Goal: Transaction & Acquisition: Purchase product/service

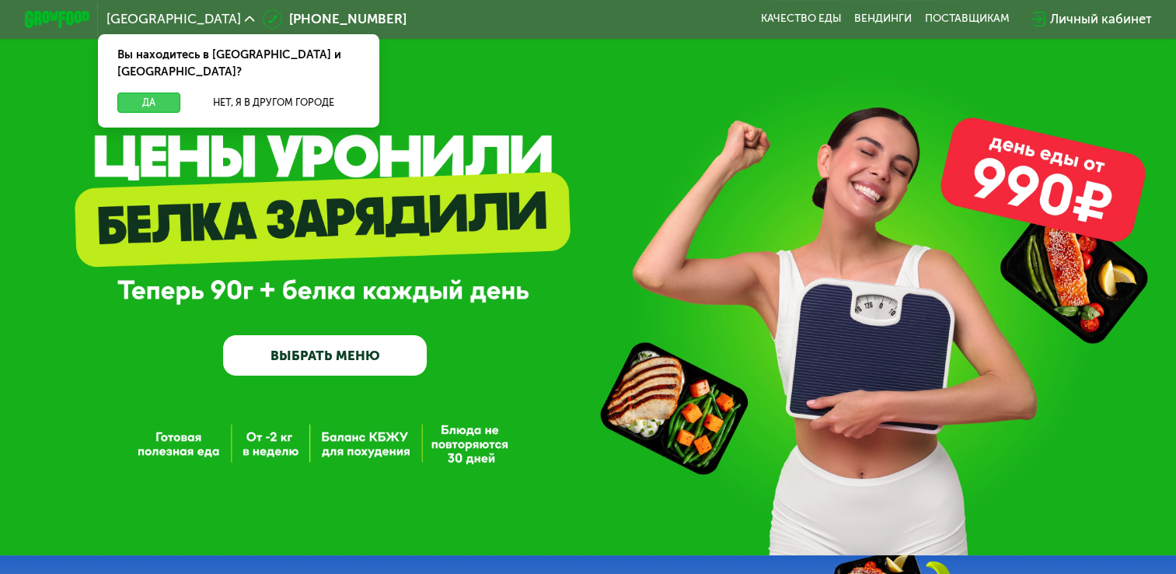
click at [151, 93] on button "Да" at bounding box center [148, 102] width 63 height 19
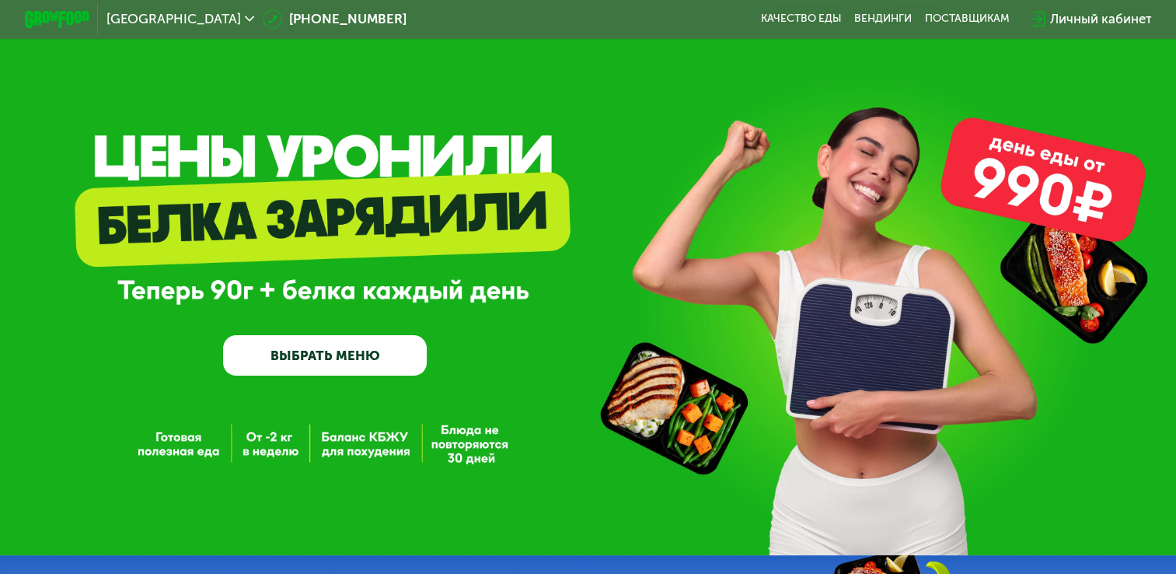
click at [379, 369] on link "ВЫБРАТЬ МЕНЮ" at bounding box center [325, 355] width 204 height 41
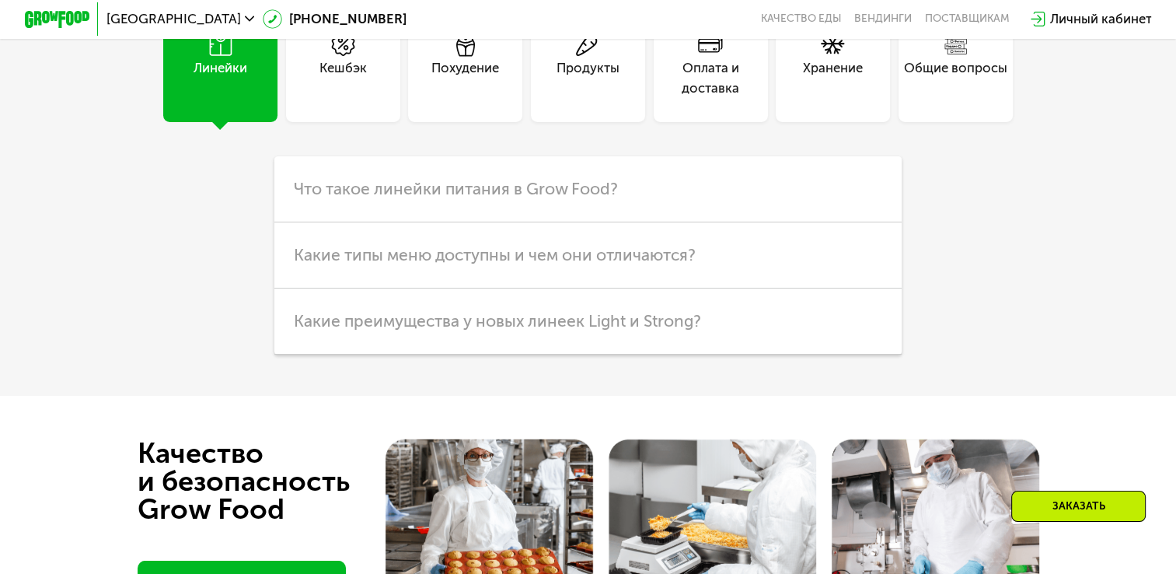
scroll to position [4055, 0]
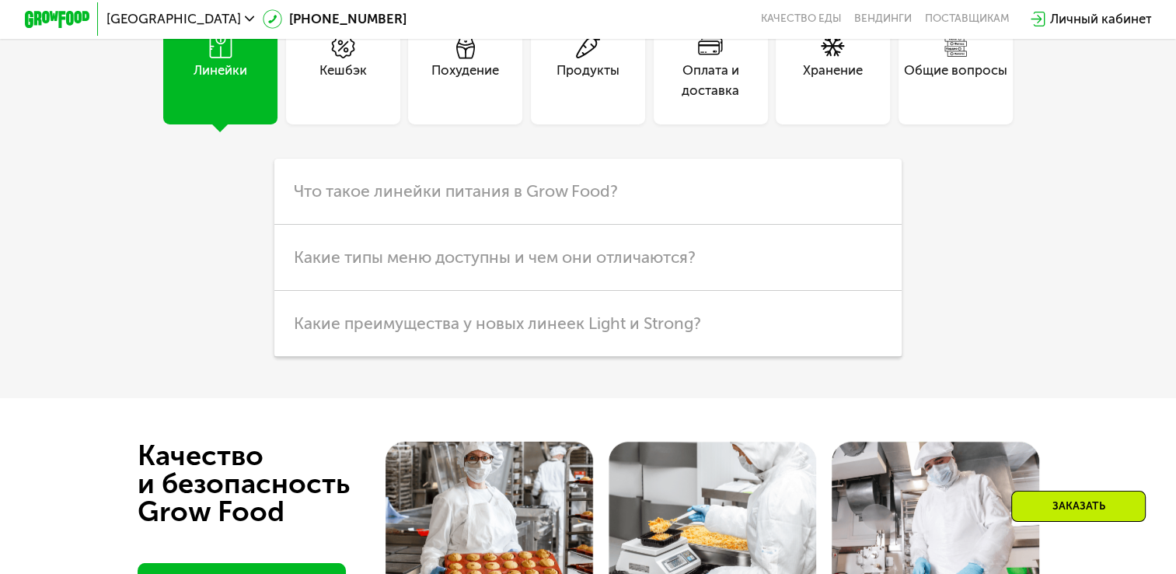
click at [484, 124] on div "Похудение" at bounding box center [465, 67] width 114 height 114
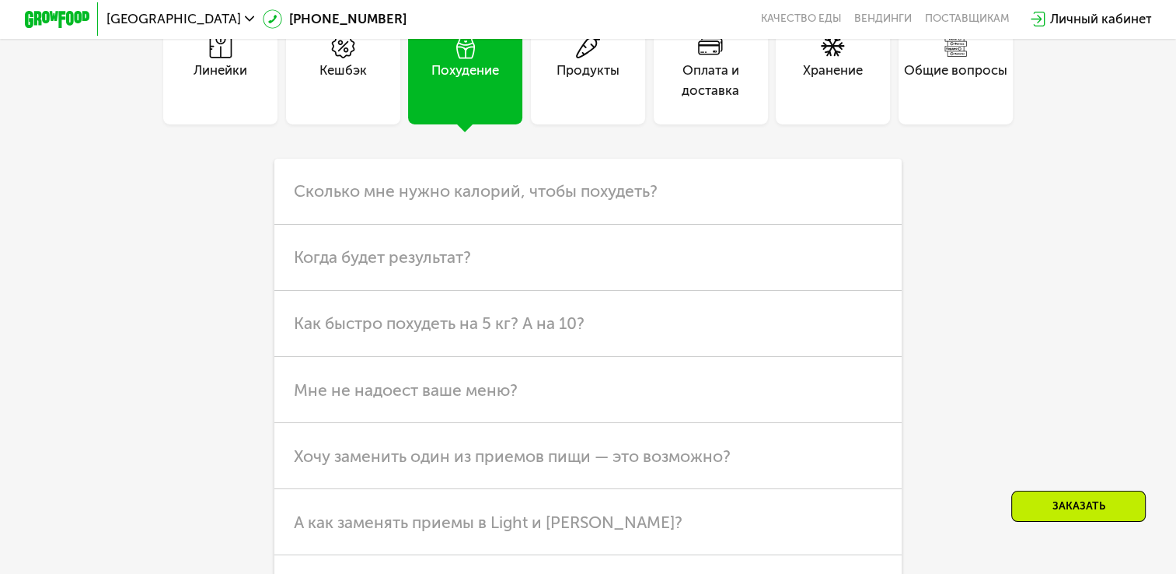
click at [571, 100] on div "Продукты" at bounding box center [588, 80] width 63 height 39
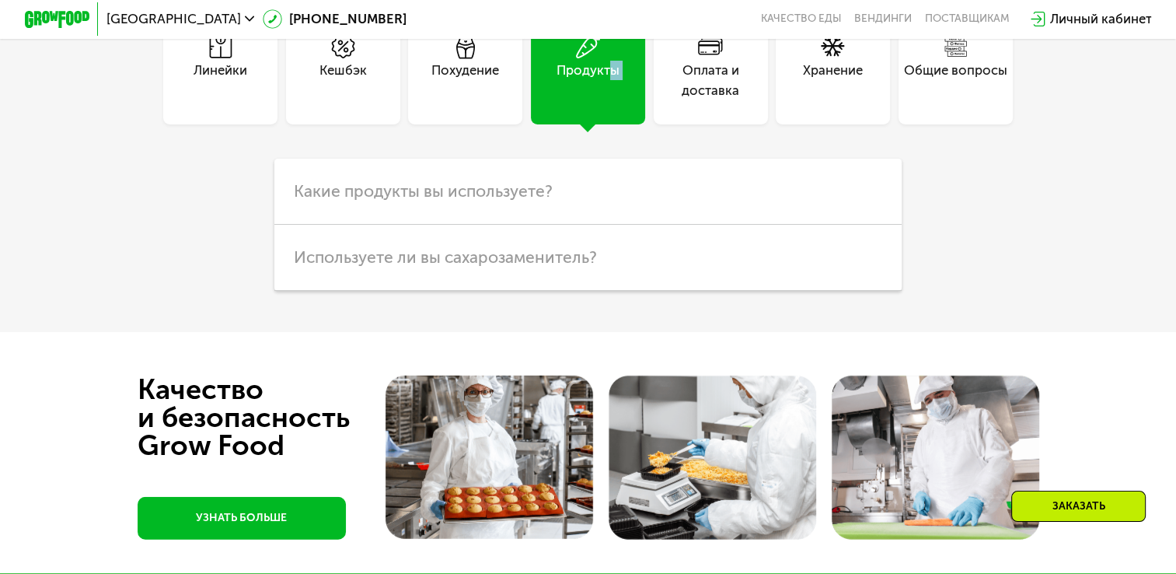
drag, startPoint x: 733, startPoint y: 58, endPoint x: 606, endPoint y: 95, distance: 132.1
click at [606, 95] on div "Линейки Кешбэк Похудение Продукты Оплата и доставка Хранение Общие вопросы" at bounding box center [588, 67] width 915 height 114
click at [475, 267] on span "Используете ли вы сахарозаменитель?" at bounding box center [445, 256] width 303 height 19
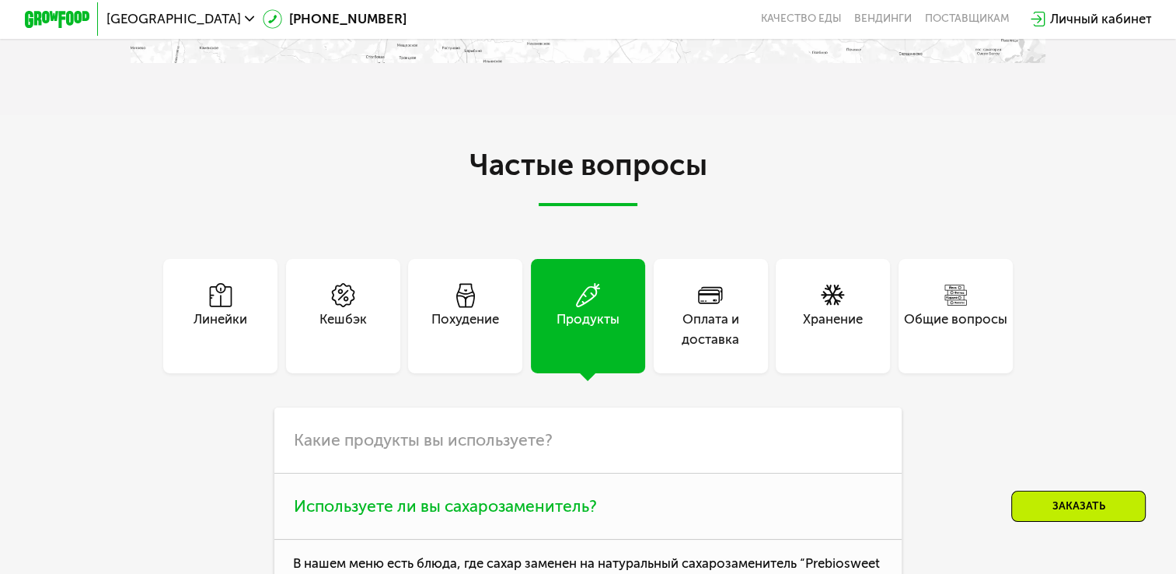
scroll to position [3775, 0]
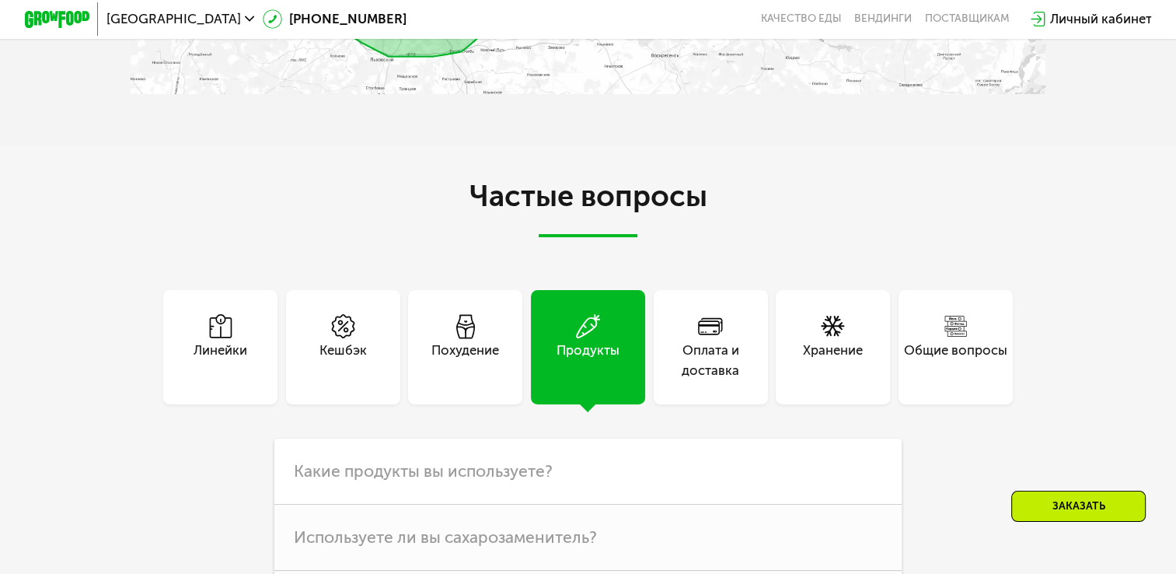
click at [663, 356] on div "Оплата и доставка" at bounding box center [711, 347] width 114 height 114
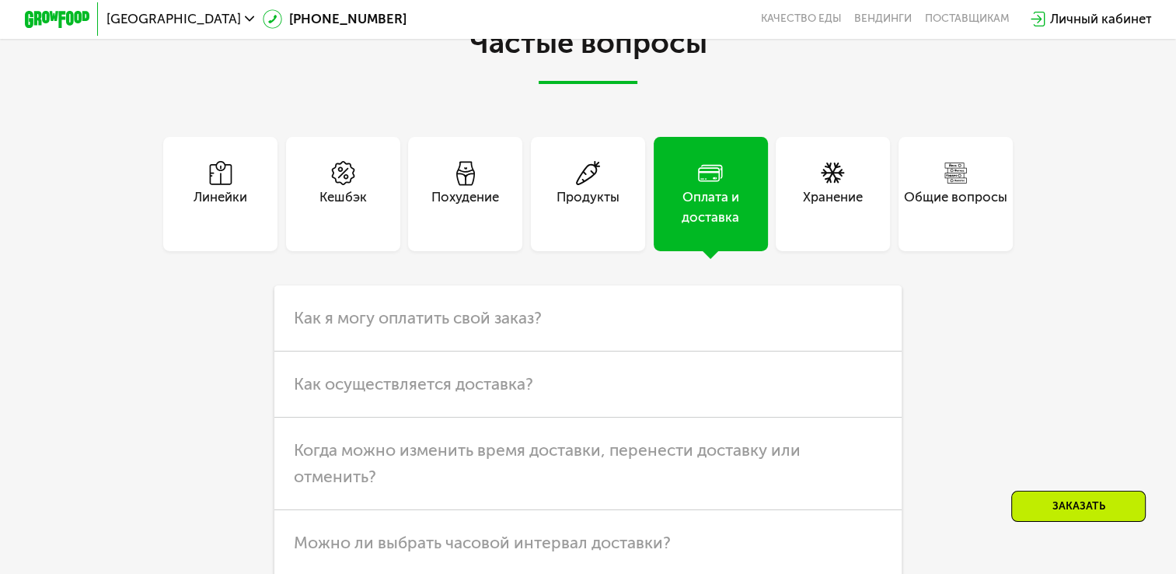
scroll to position [3931, 0]
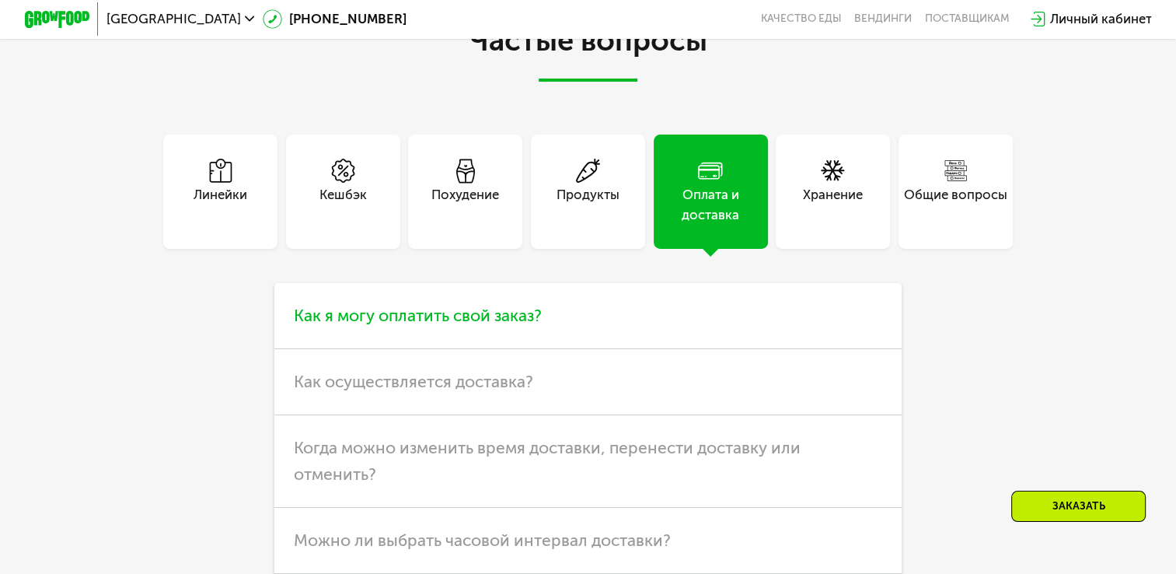
click at [534, 325] on span "Как я могу оплатить свой заказ?" at bounding box center [418, 315] width 248 height 19
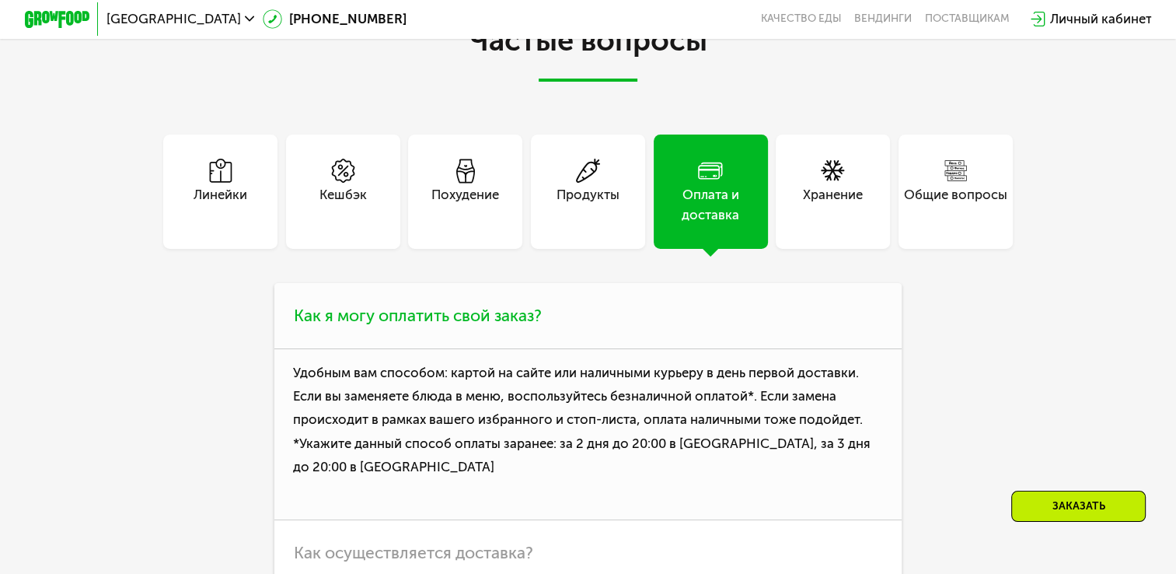
click at [534, 325] on span "Как я могу оплатить свой заказ?" at bounding box center [418, 315] width 248 height 19
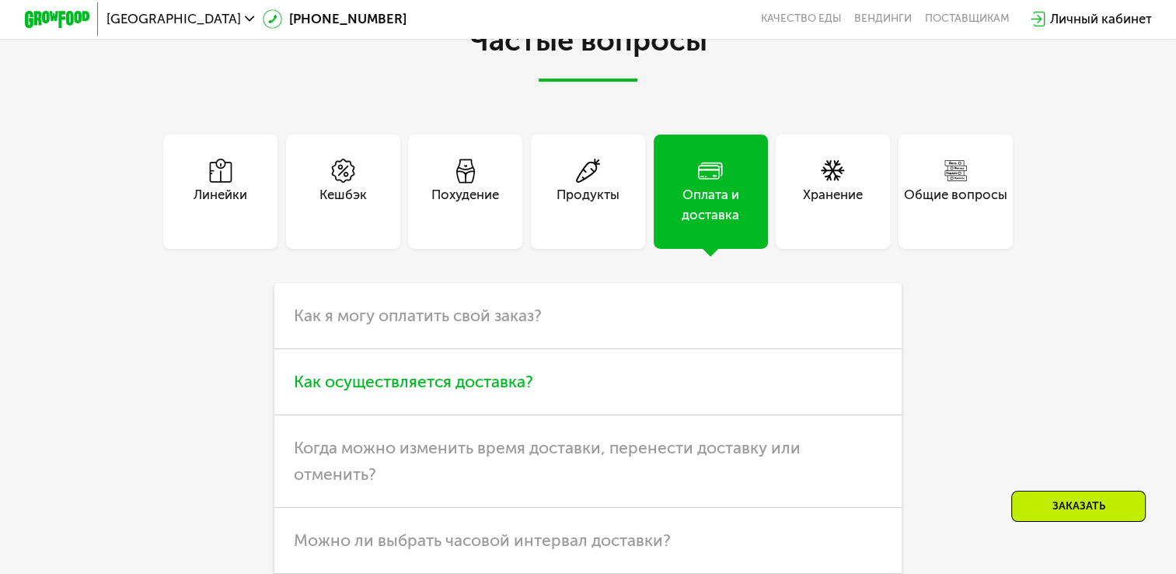
click at [497, 391] on span "Как осуществляется доставка?" at bounding box center [413, 381] width 239 height 19
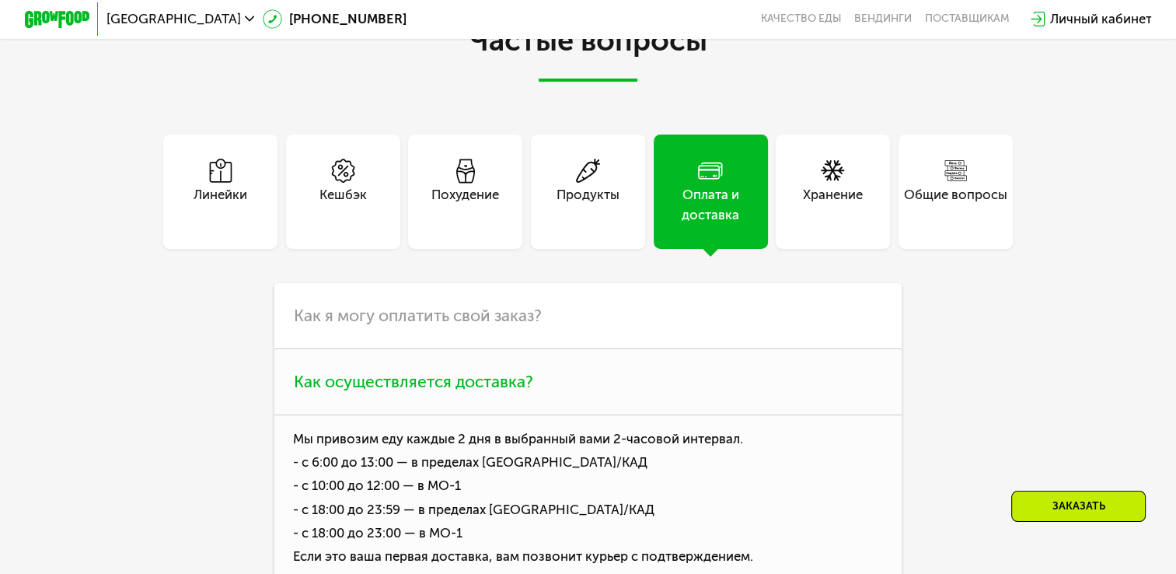
click at [497, 391] on span "Как осуществляется доставка?" at bounding box center [413, 381] width 239 height 19
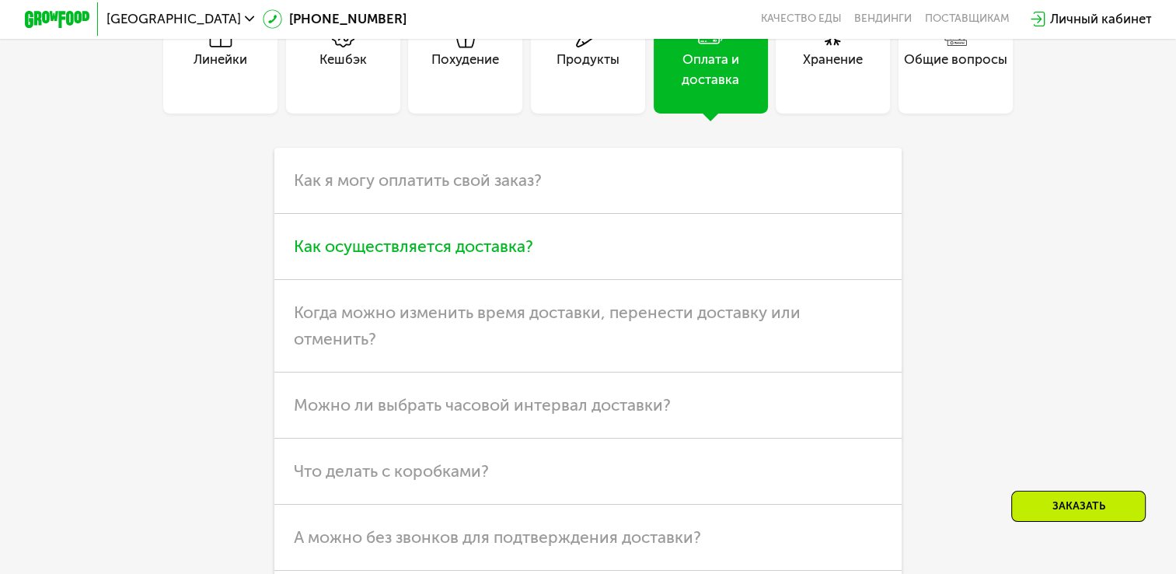
scroll to position [4086, 0]
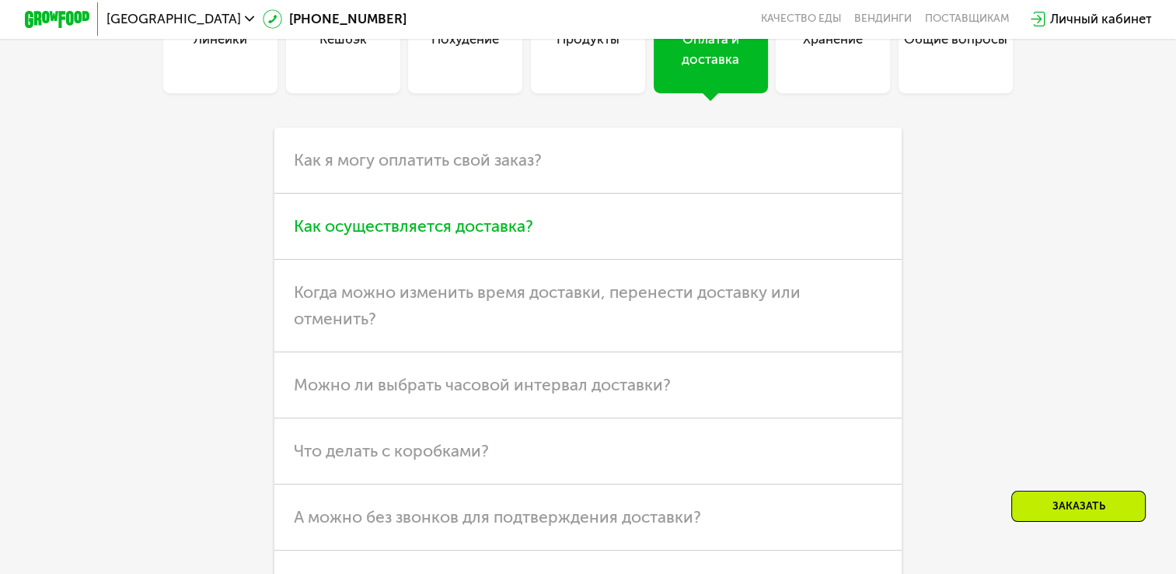
click at [497, 394] on span "Можно ли выбрать часовой интервал доставки?" at bounding box center [482, 384] width 377 height 19
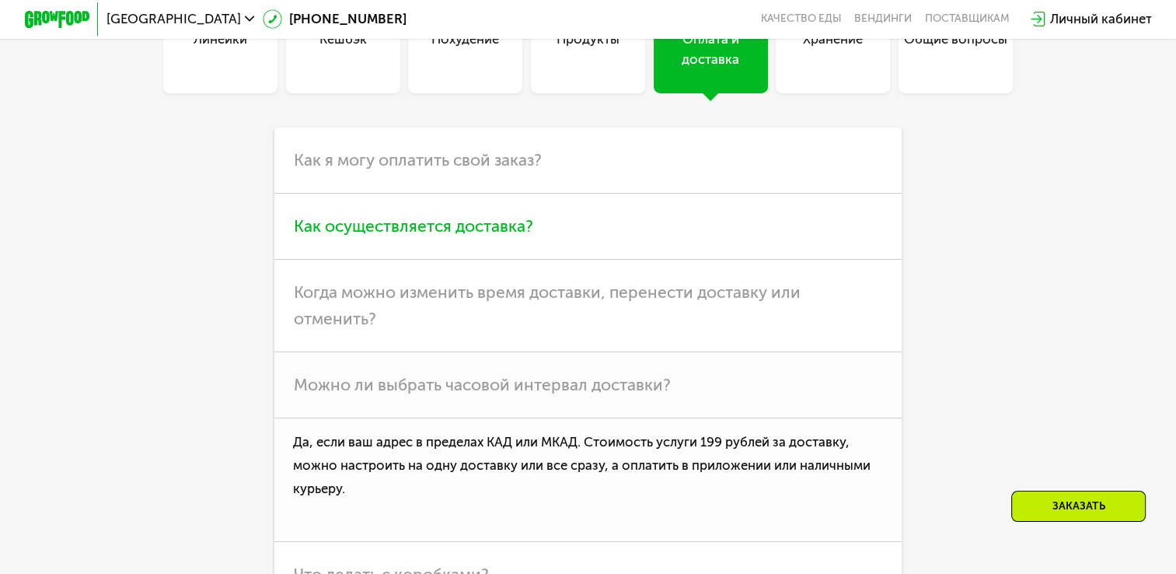
click at [497, 394] on span "Можно ли выбрать часовой интервал доставки?" at bounding box center [482, 384] width 377 height 19
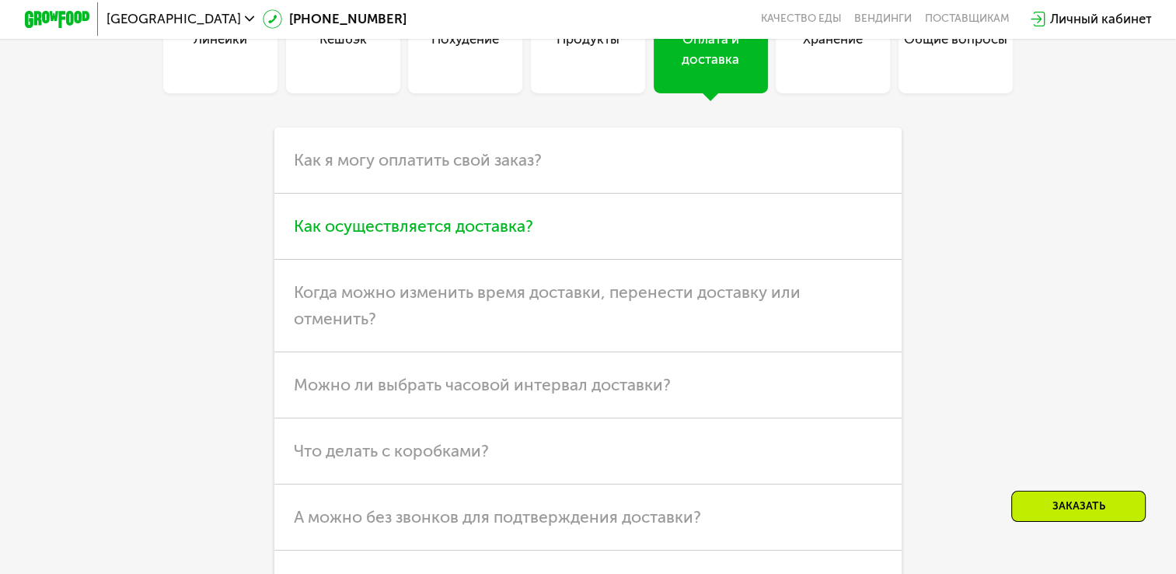
click at [497, 394] on span "Можно ли выбрать часовой интервал доставки?" at bounding box center [482, 384] width 377 height 19
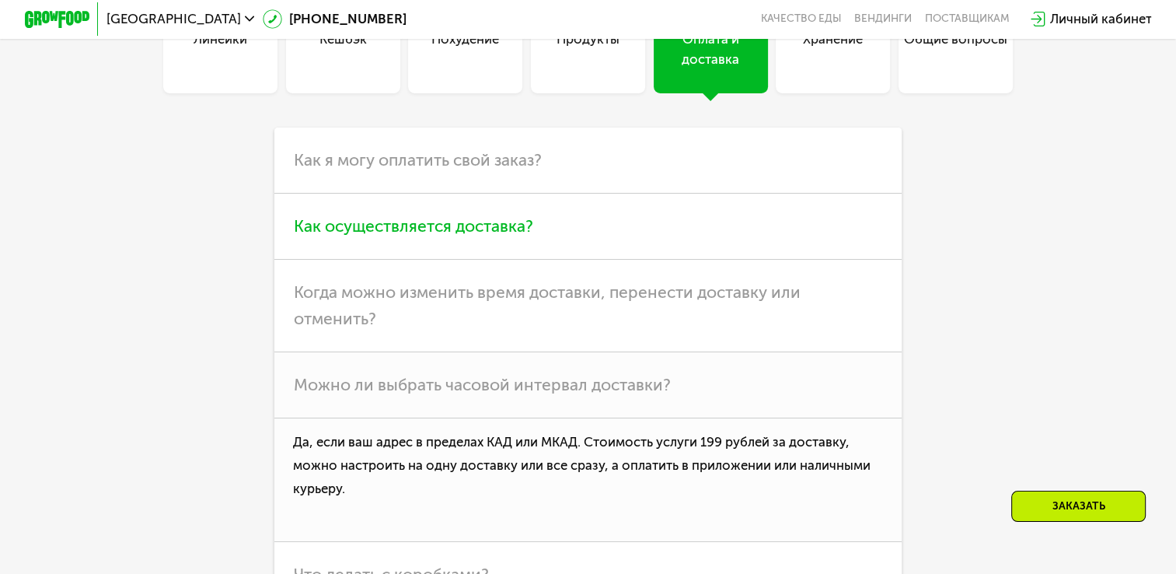
click at [497, 394] on span "Можно ли выбрать часовой интервал доставки?" at bounding box center [482, 384] width 377 height 19
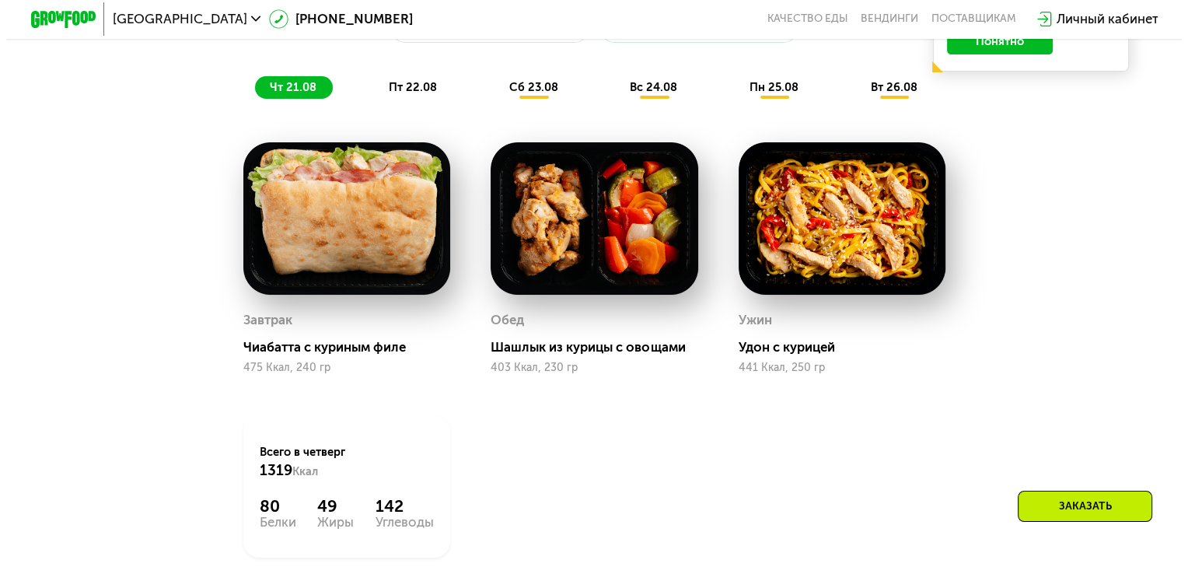
scroll to position [883, 0]
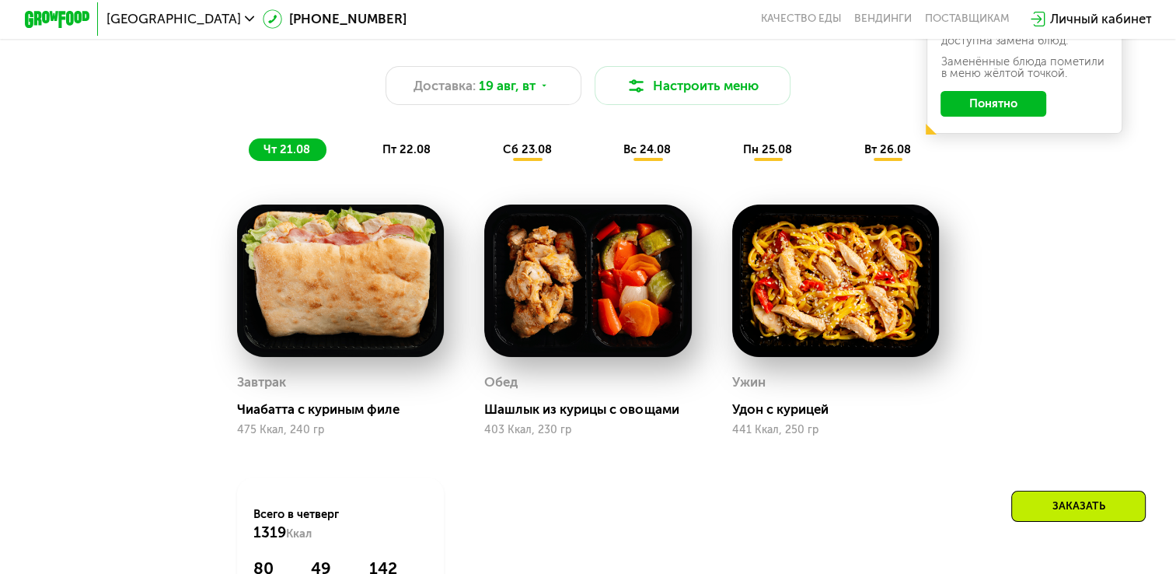
click at [398, 156] on span "пт 22.08" at bounding box center [407, 149] width 48 height 14
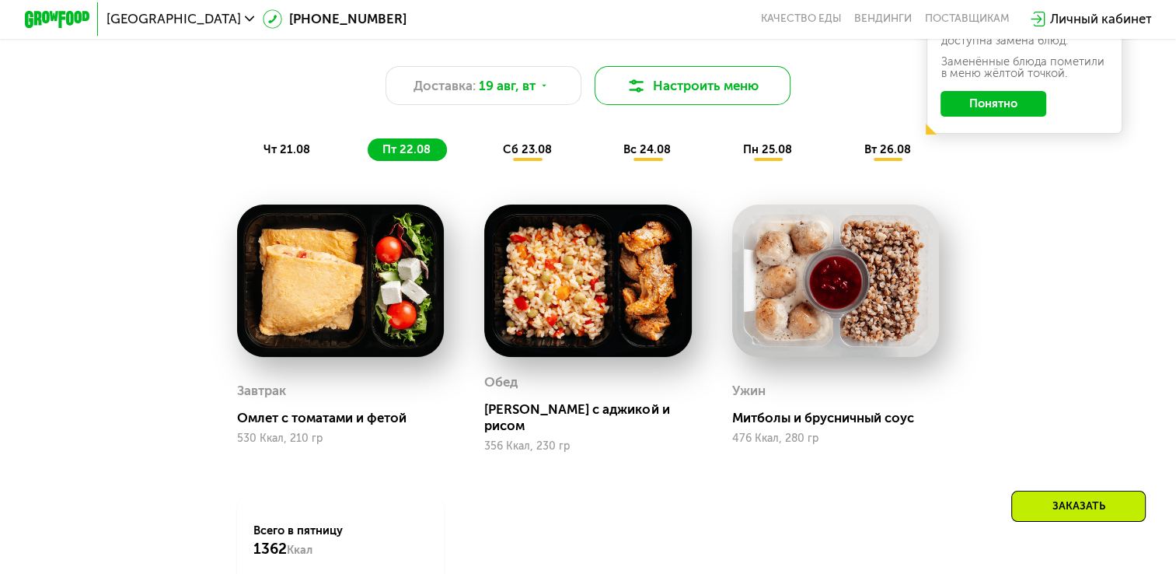
click at [641, 105] on button "Настроить меню" at bounding box center [693, 85] width 196 height 39
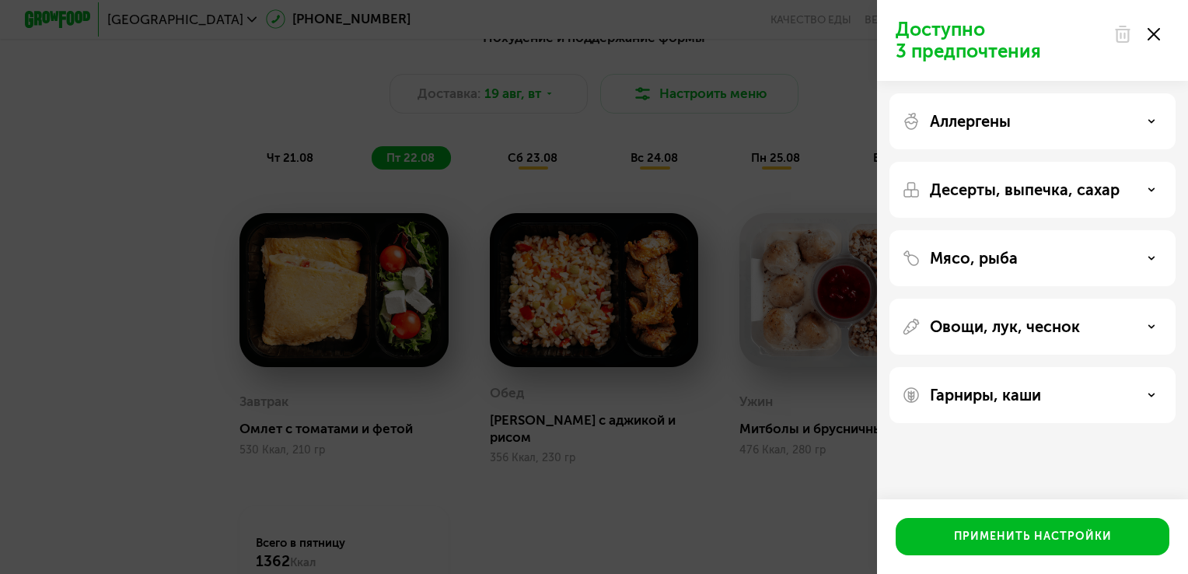
click at [1030, 230] on div "Десерты, выпечка, сахар" at bounding box center [1032, 258] width 286 height 56
click at [1138, 191] on div "Десерты, выпечка, сахар" at bounding box center [1032, 189] width 261 height 19
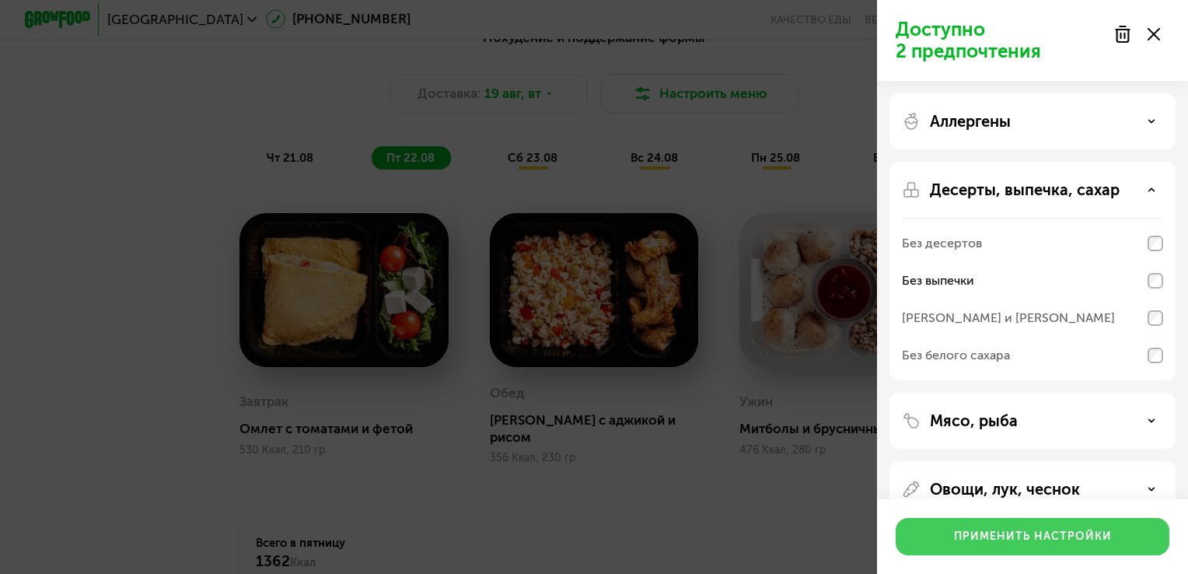
click at [1017, 518] on button "Применить настройки" at bounding box center [1033, 536] width 274 height 37
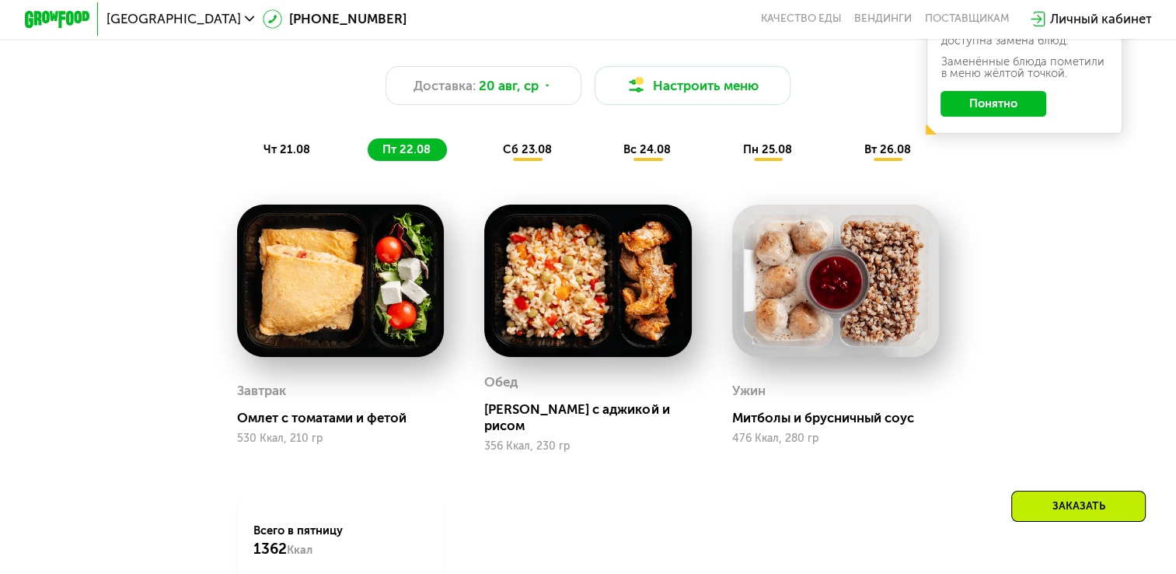
click at [368, 159] on div "чт 21.08" at bounding box center [407, 149] width 79 height 23
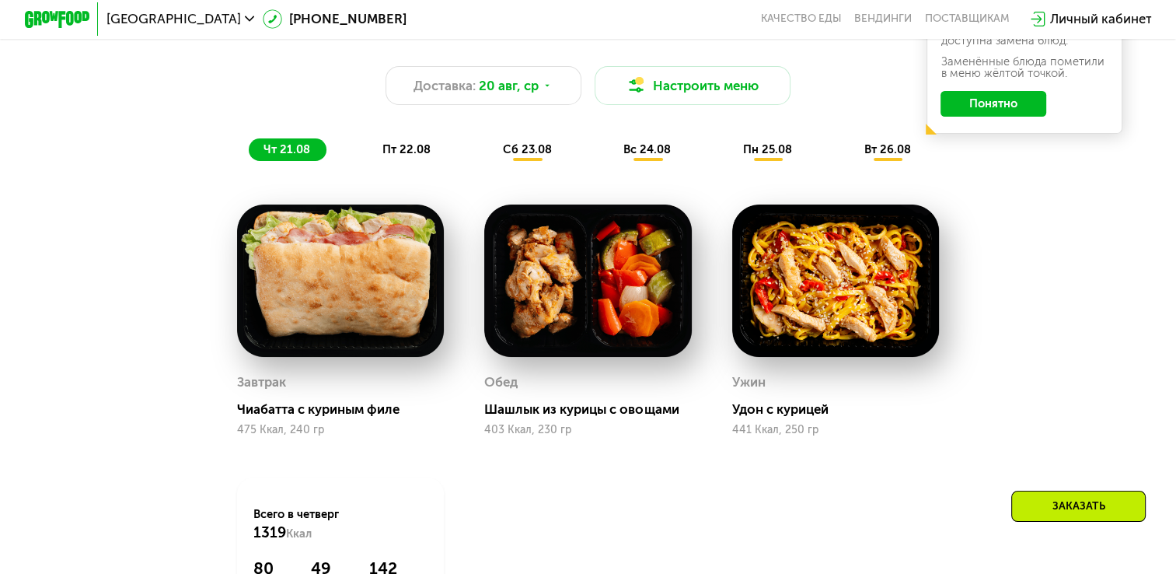
click at [395, 154] on span "пт 22.08" at bounding box center [407, 149] width 48 height 14
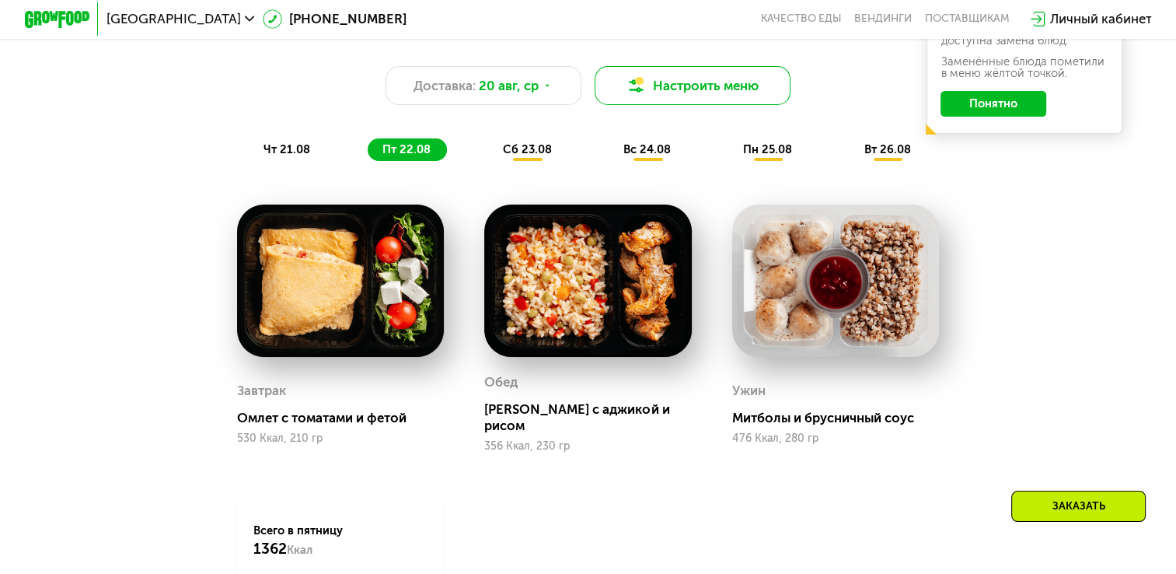
click at [631, 74] on button "Настроить меню" at bounding box center [693, 85] width 196 height 39
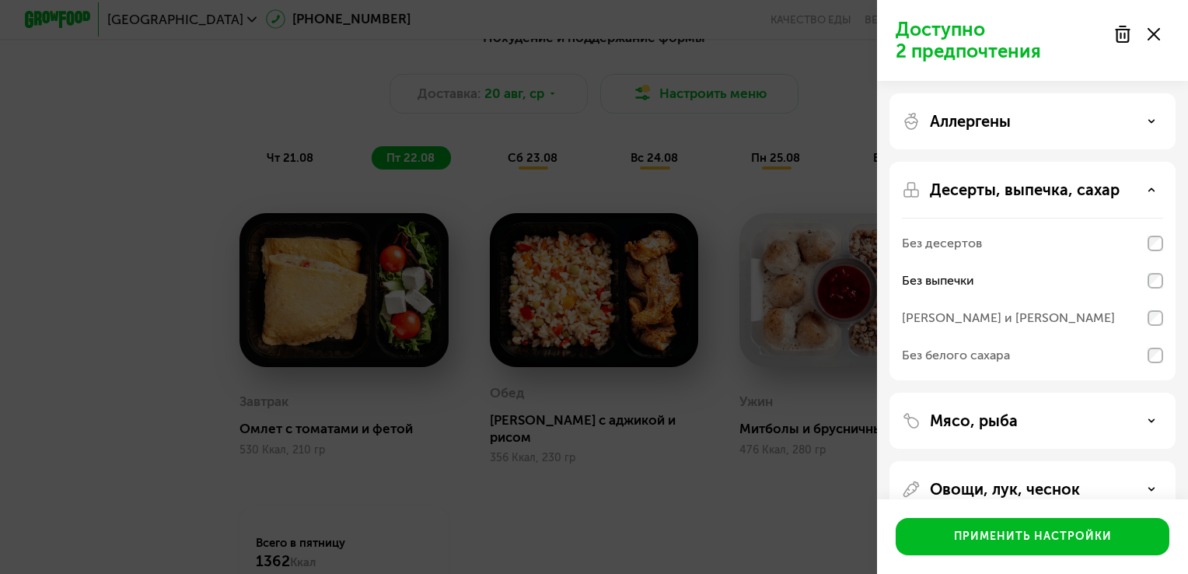
click at [1066, 285] on div "Без выпечки" at bounding box center [1032, 280] width 261 height 37
click at [1035, 461] on div "Мясо, рыба" at bounding box center [1032, 489] width 286 height 56
click at [1043, 421] on div "Мясо, рыба" at bounding box center [1032, 420] width 261 height 19
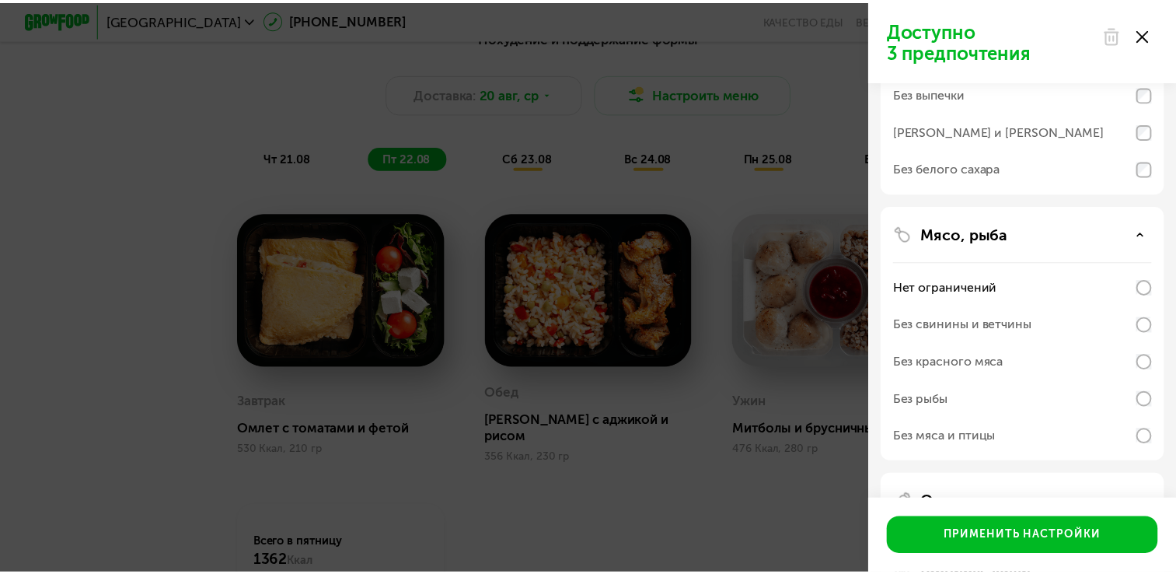
scroll to position [218, 0]
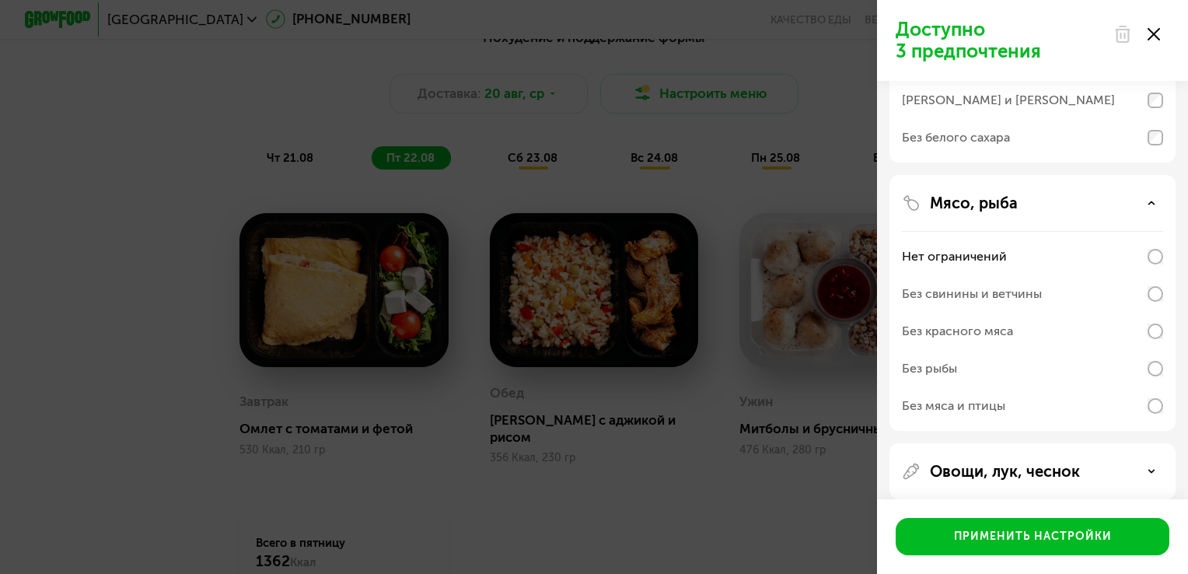
click at [1144, 413] on div "Без мяса и птицы" at bounding box center [1032, 405] width 261 height 37
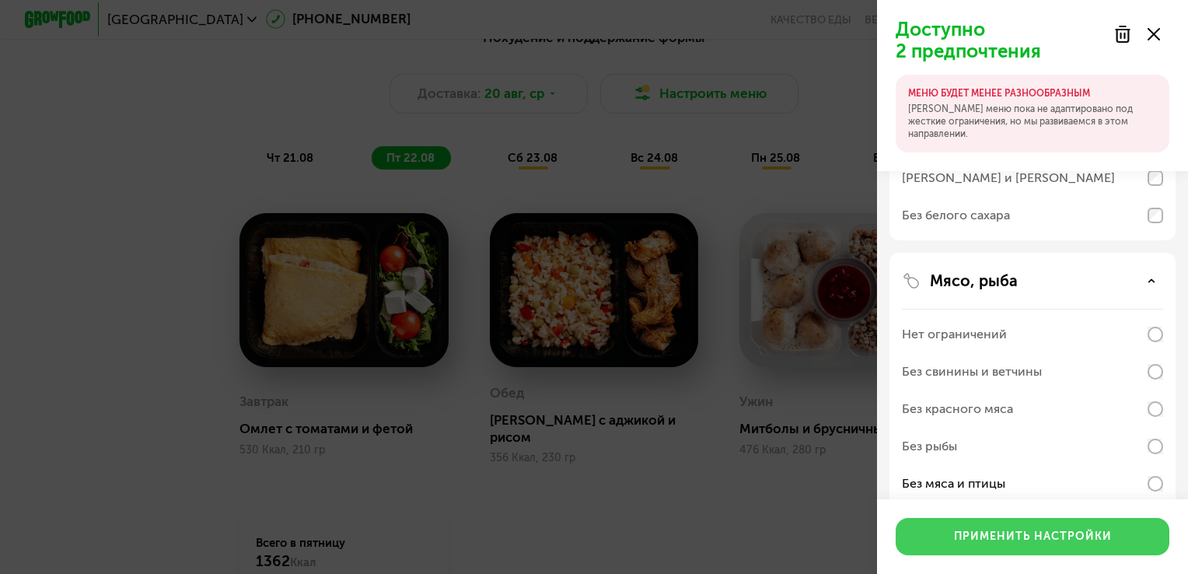
click at [1137, 552] on button "Применить настройки" at bounding box center [1033, 536] width 274 height 37
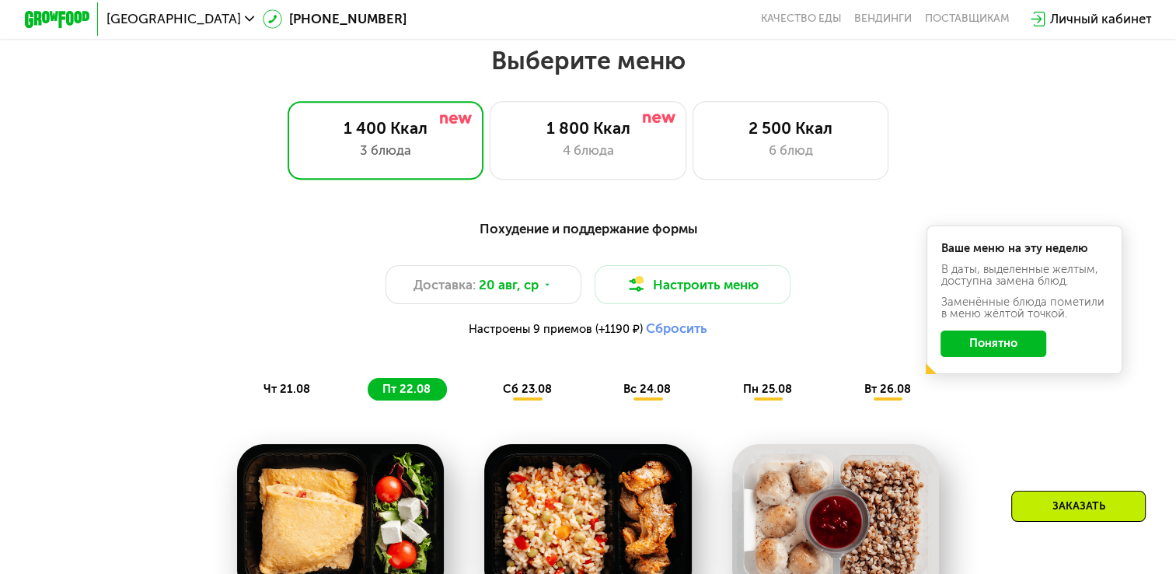
scroll to position [698, 0]
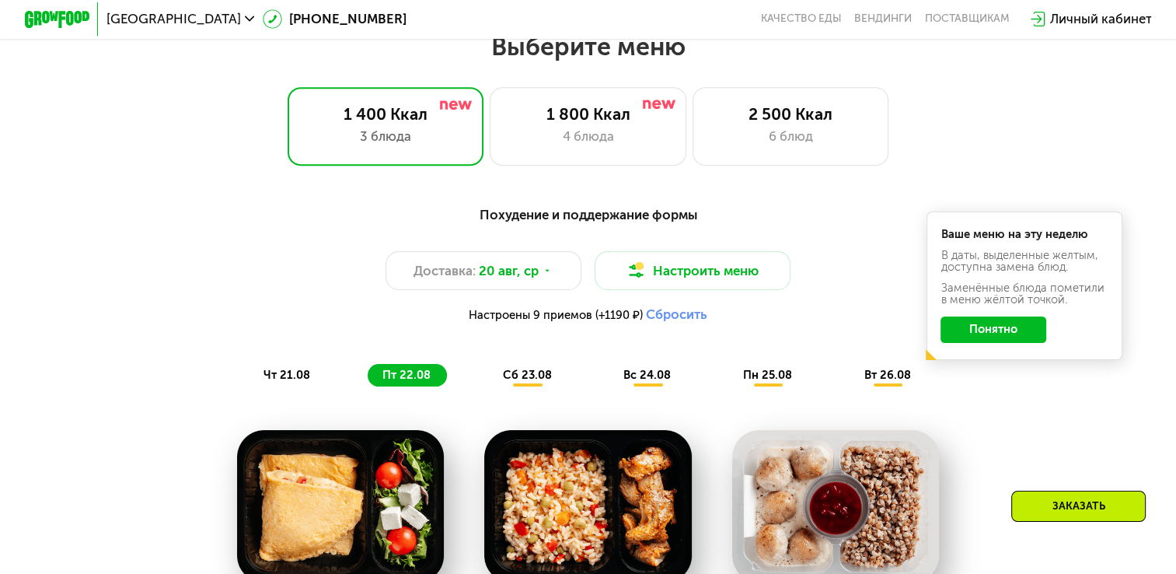
click at [516, 382] on span "сб 23.08" at bounding box center [527, 375] width 49 height 14
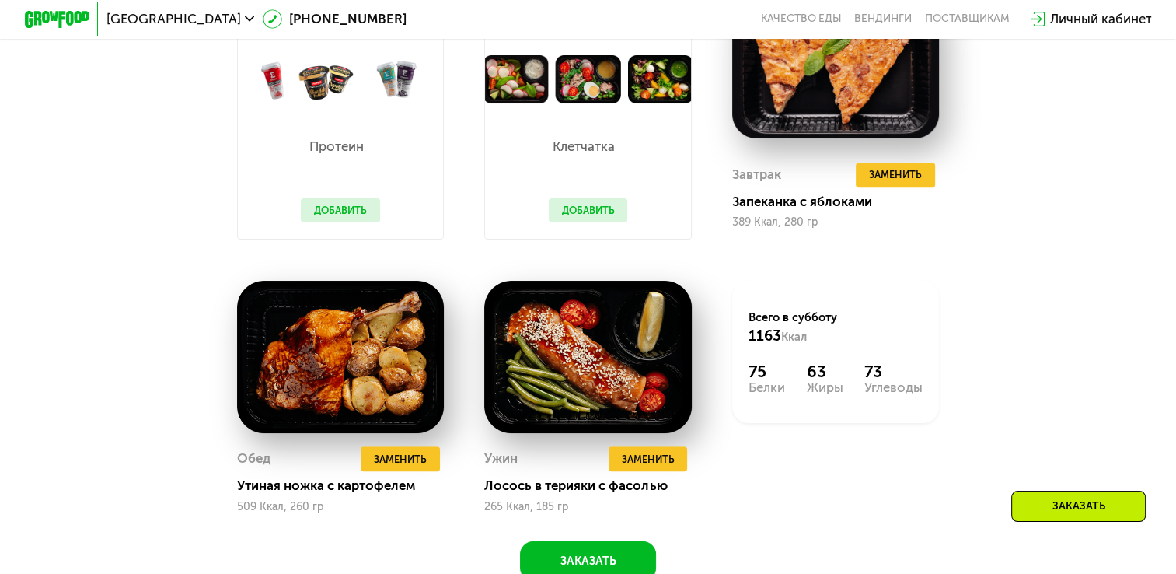
scroll to position [1227, 0]
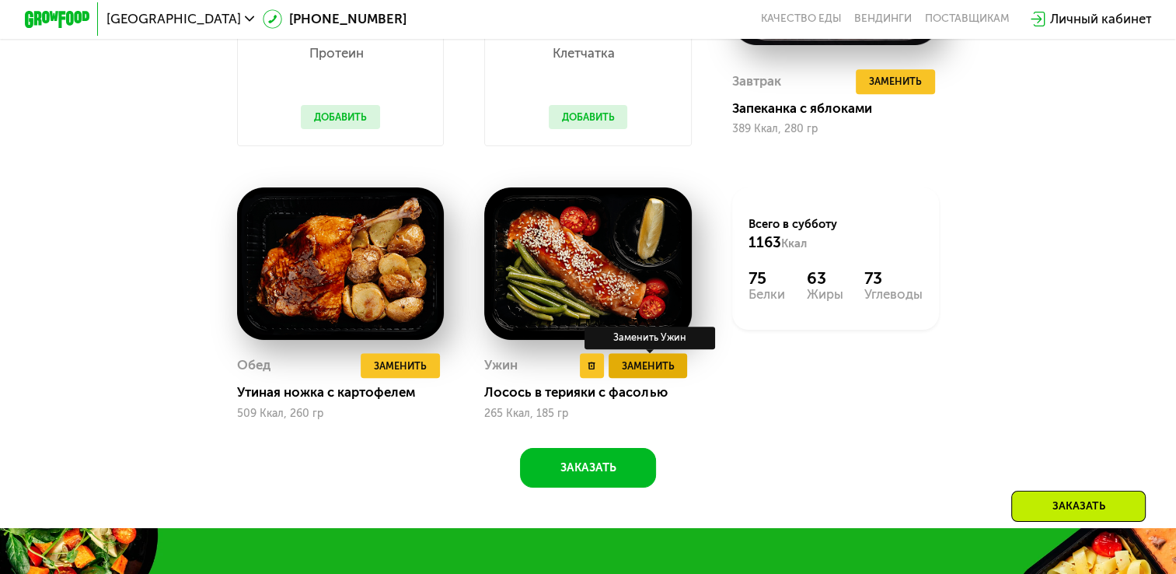
click at [620, 376] on button "Заменить" at bounding box center [648, 365] width 79 height 25
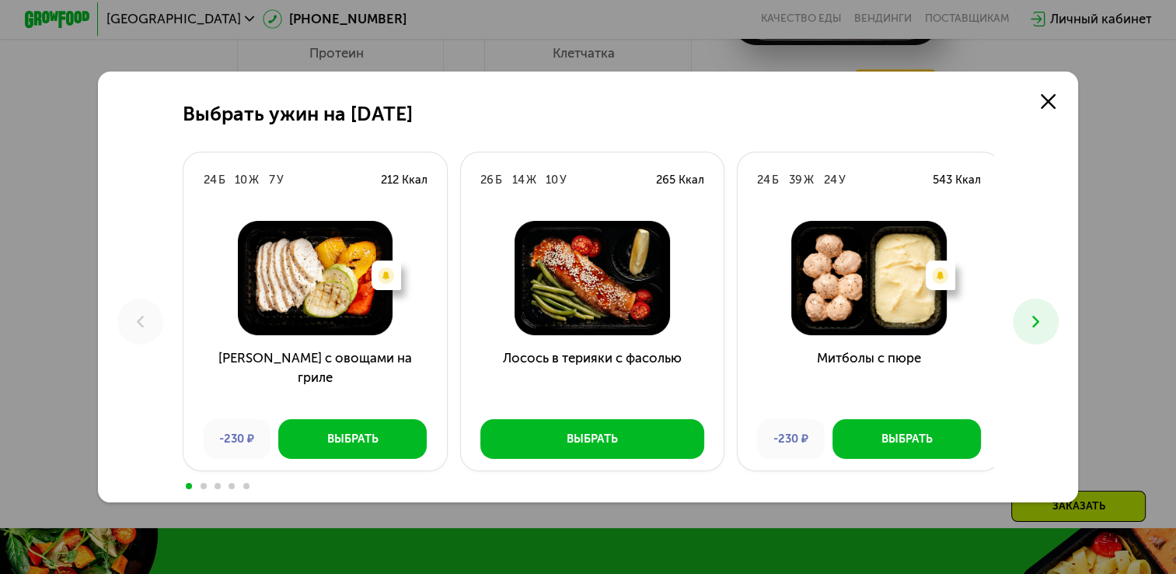
click at [620, 376] on h3 "Лосось в терияки с фасолью" at bounding box center [592, 377] width 263 height 59
click at [1038, 309] on button at bounding box center [1036, 322] width 46 height 46
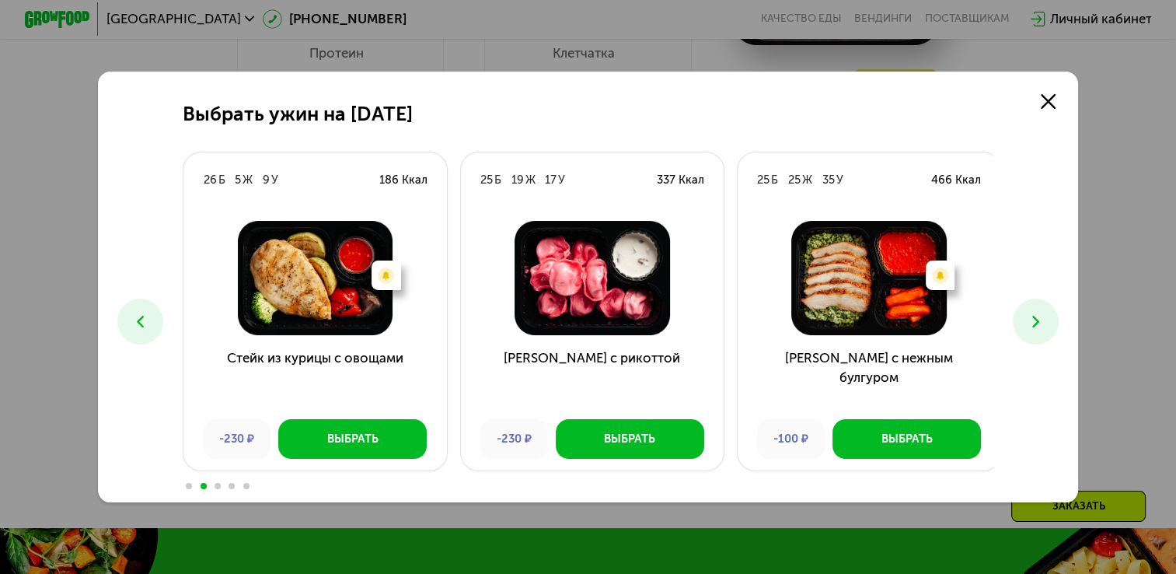
click at [1038, 309] on button at bounding box center [1036, 322] width 46 height 46
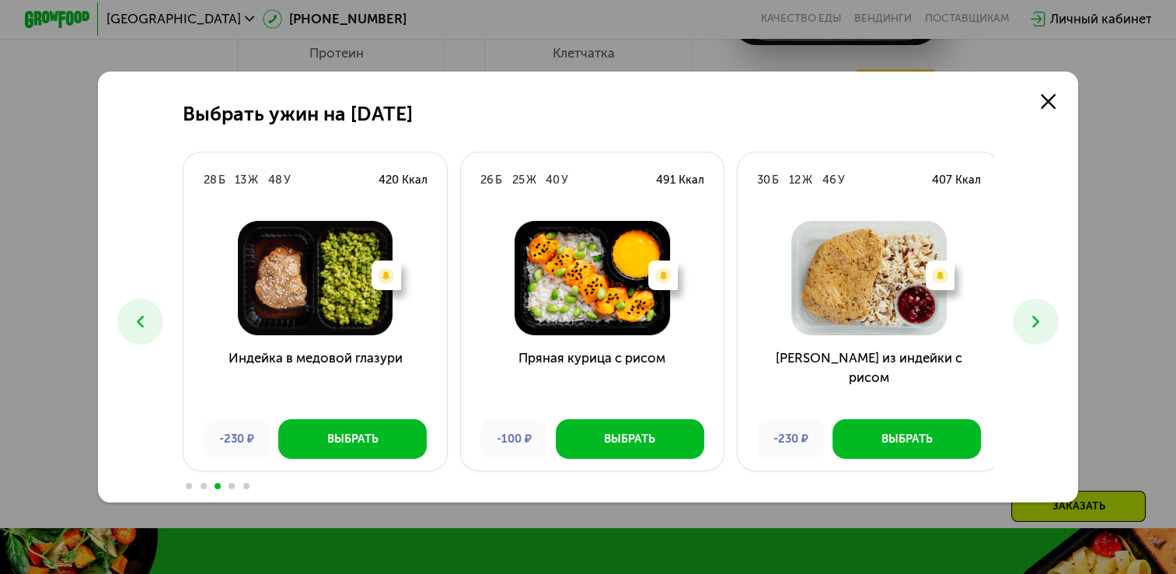
click at [1037, 305] on button at bounding box center [1036, 322] width 46 height 46
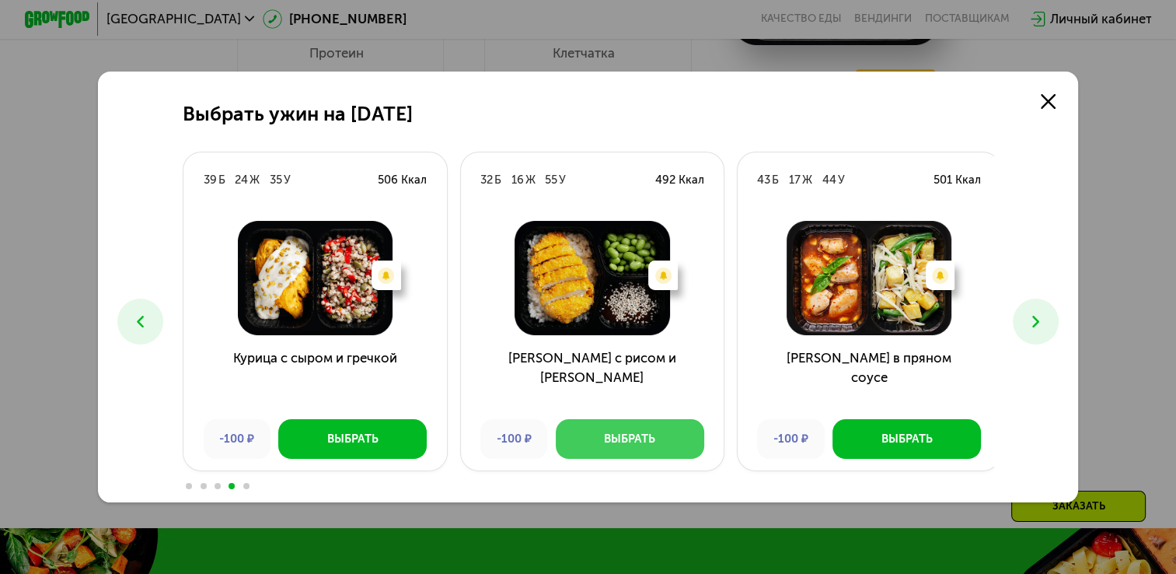
click at [578, 445] on button "Выбрать" at bounding box center [630, 438] width 148 height 39
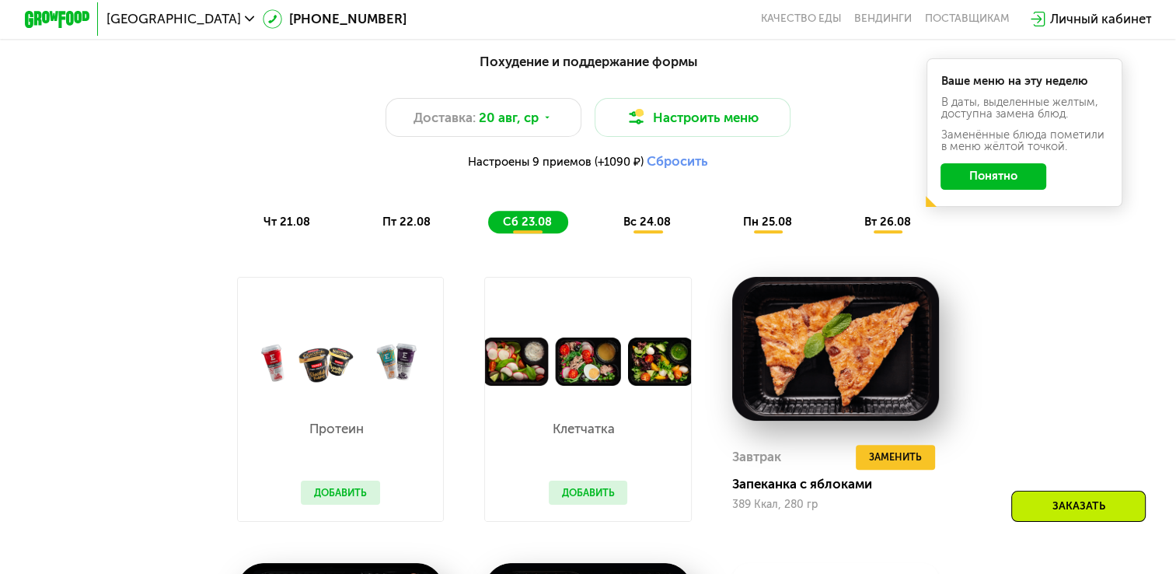
scroll to position [851, 0]
click at [659, 169] on button "Сбросить" at bounding box center [677, 161] width 61 height 16
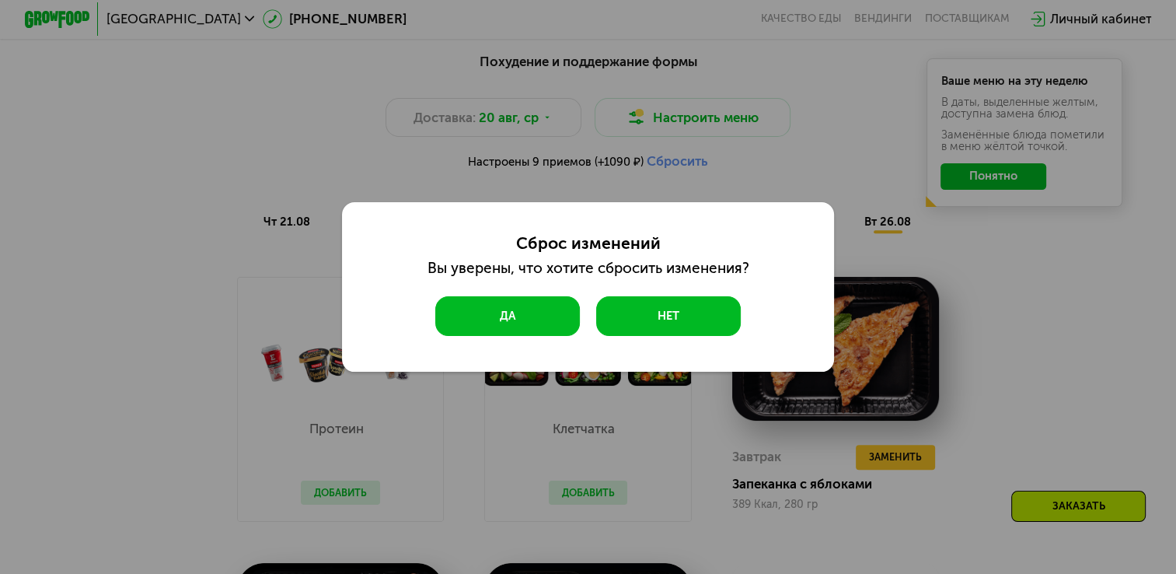
click at [529, 313] on button "Да" at bounding box center [507, 315] width 145 height 39
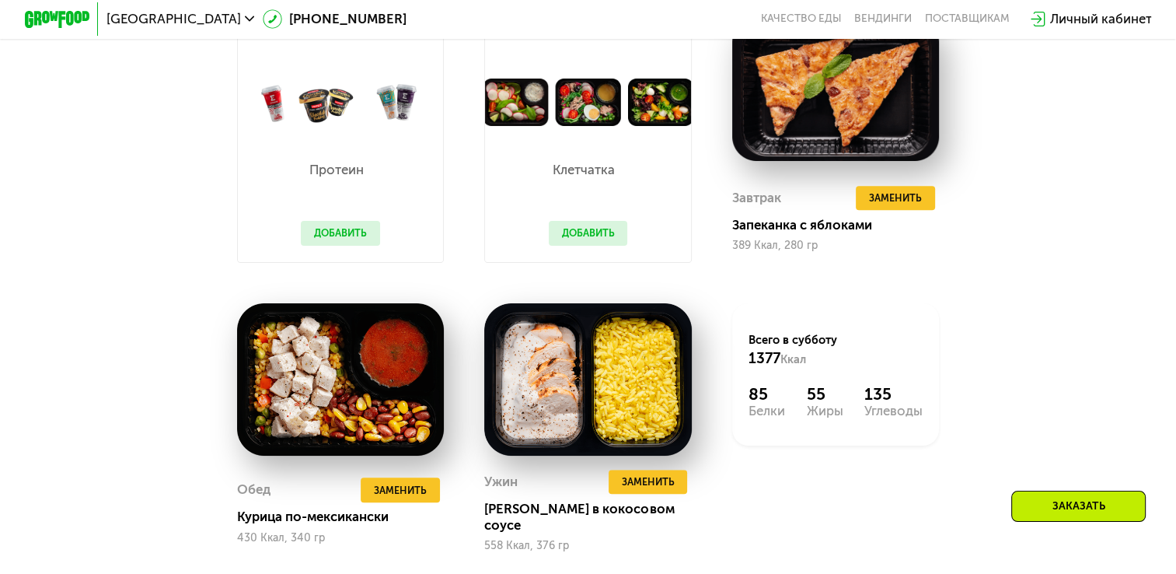
scroll to position [1050, 0]
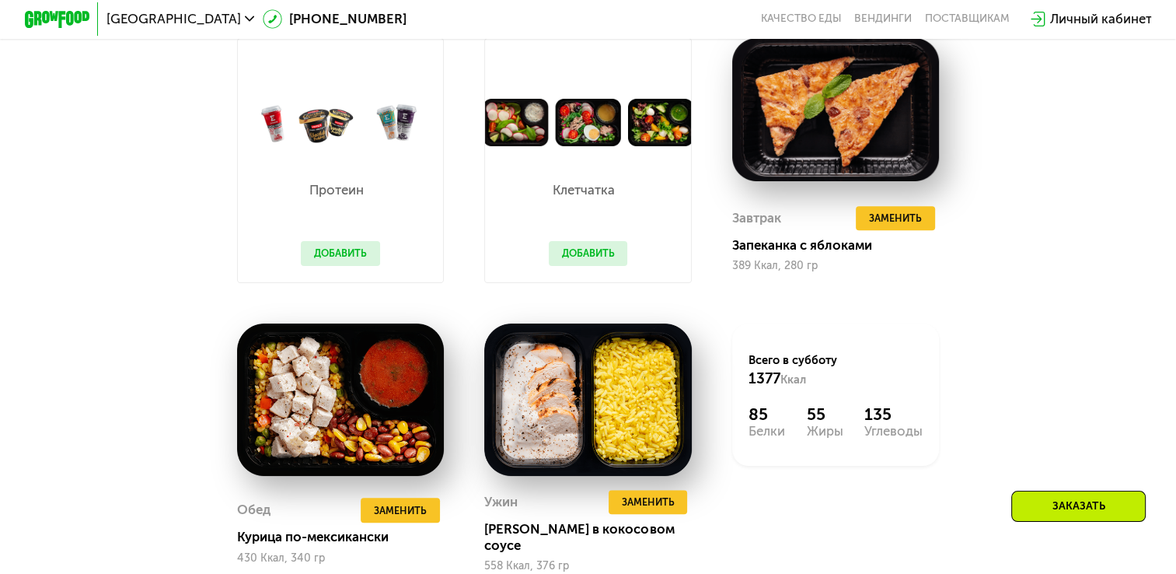
drag, startPoint x: 1174, startPoint y: 155, endPoint x: 1174, endPoint y: 164, distance: 8.6
click at [1174, 164] on div "Похудение и поддержание формы Доставка: [DATE] Настроить меню чт 21.08 пт 22.08…" at bounding box center [588, 256] width 1176 height 851
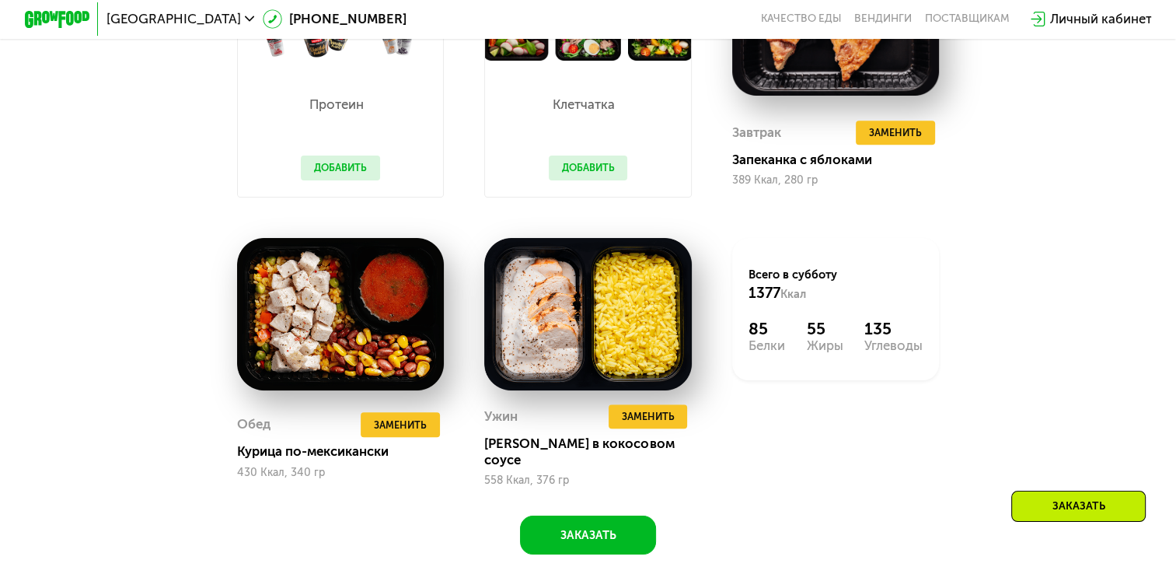
scroll to position [1163, 0]
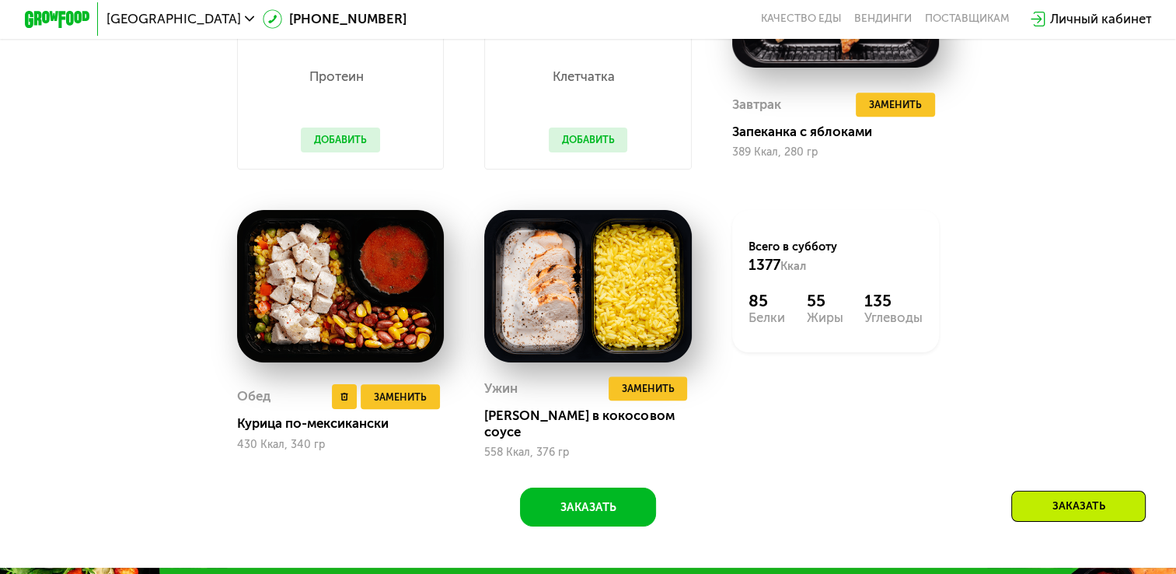
click at [352, 306] on img at bounding box center [340, 286] width 207 height 152
click at [336, 327] on img at bounding box center [340, 286] width 207 height 152
click at [535, 281] on img at bounding box center [587, 286] width 207 height 152
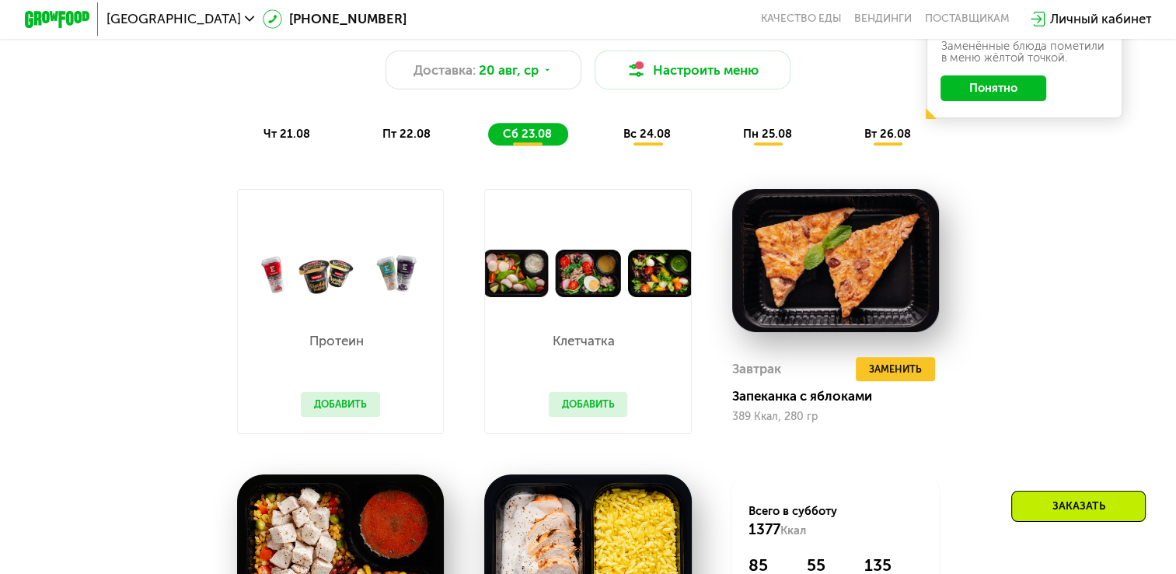
scroll to position [886, 0]
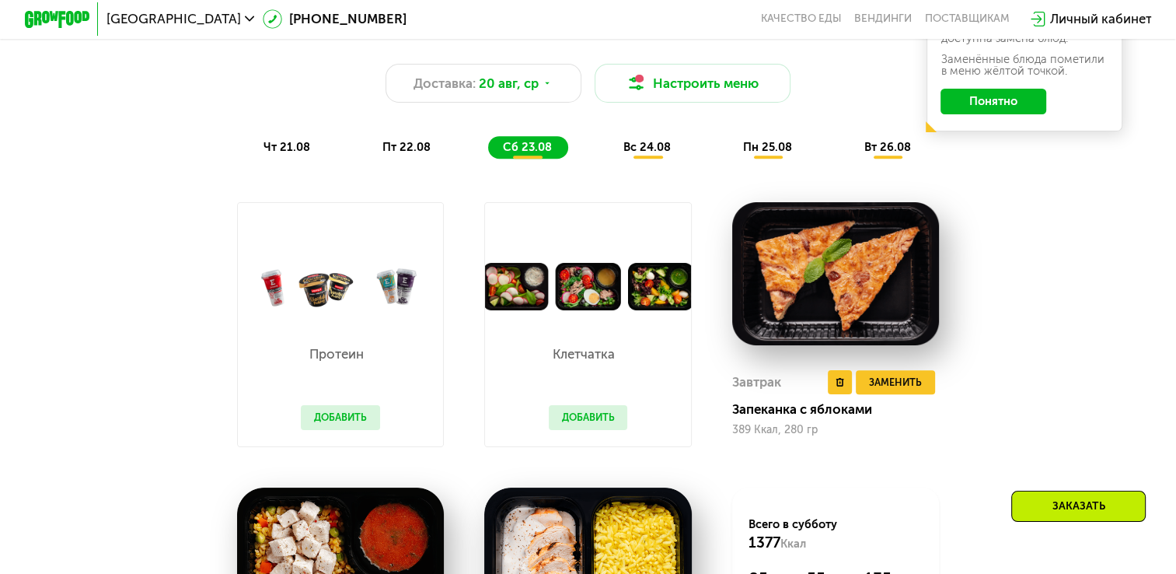
click at [875, 281] on img at bounding box center [835, 274] width 207 height 144
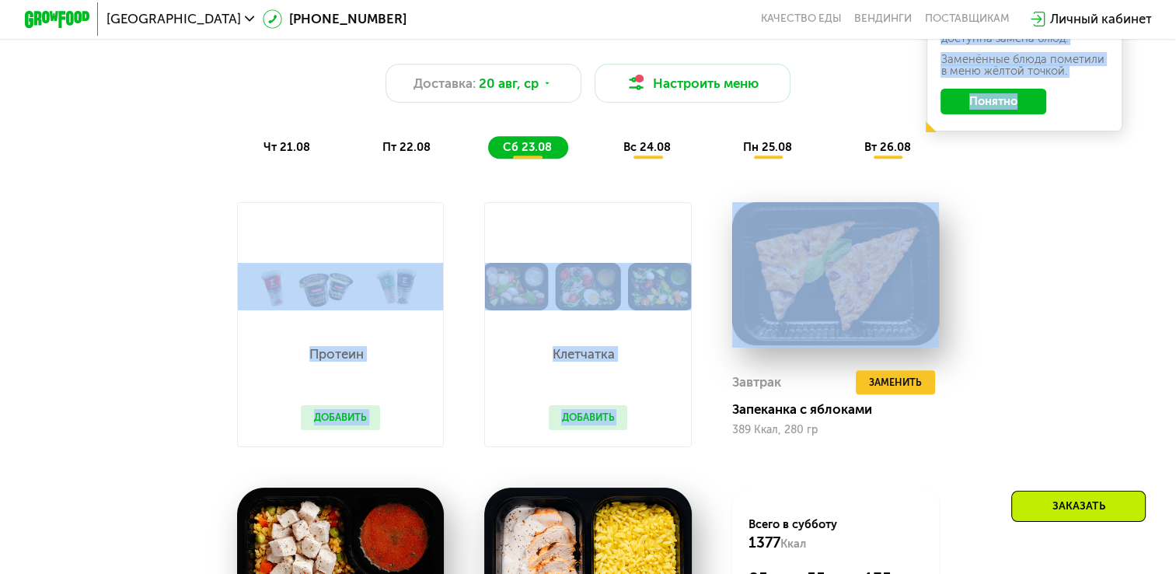
drag, startPoint x: 1174, startPoint y: 148, endPoint x: 1168, endPoint y: 179, distance: 31.0
click at [1168, 179] on div "Похудение и поддержание формы Доставка: [DATE] Настроить меню чт 21.08 пт 22.08…" at bounding box center [588, 420] width 1176 height 851
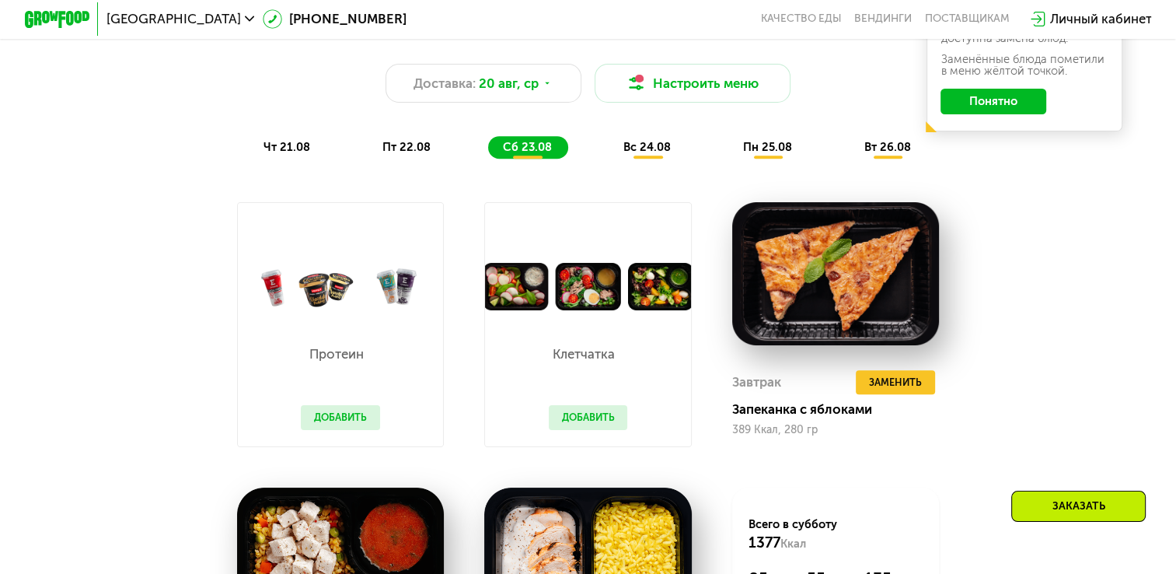
drag, startPoint x: 1168, startPoint y: 179, endPoint x: 1115, endPoint y: 255, distance: 92.7
click at [1115, 255] on div "Похудение и поддержание формы Доставка: [DATE] Настроить меню чт 21.08 пт 22.08…" at bounding box center [588, 420] width 1176 height 851
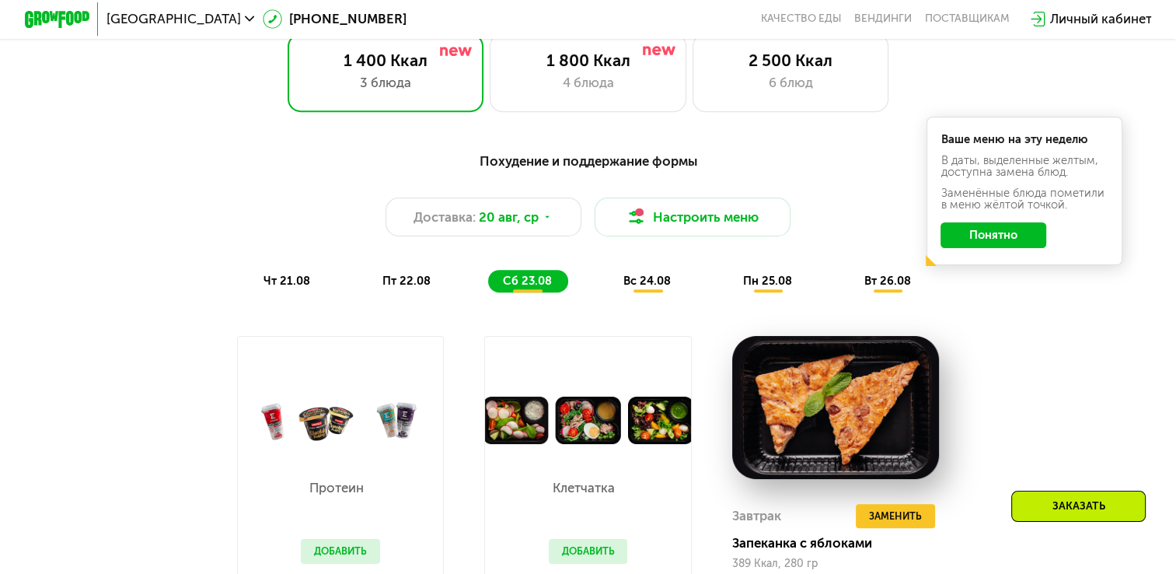
scroll to position [725, 0]
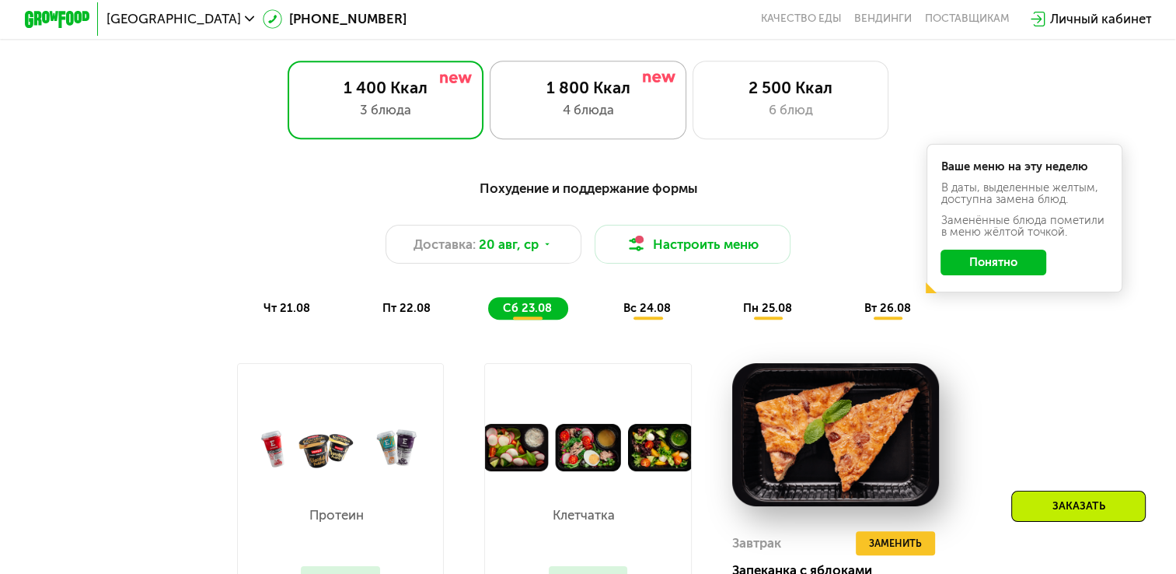
click at [609, 97] on div "1 800 Ккал" at bounding box center [588, 87] width 162 height 19
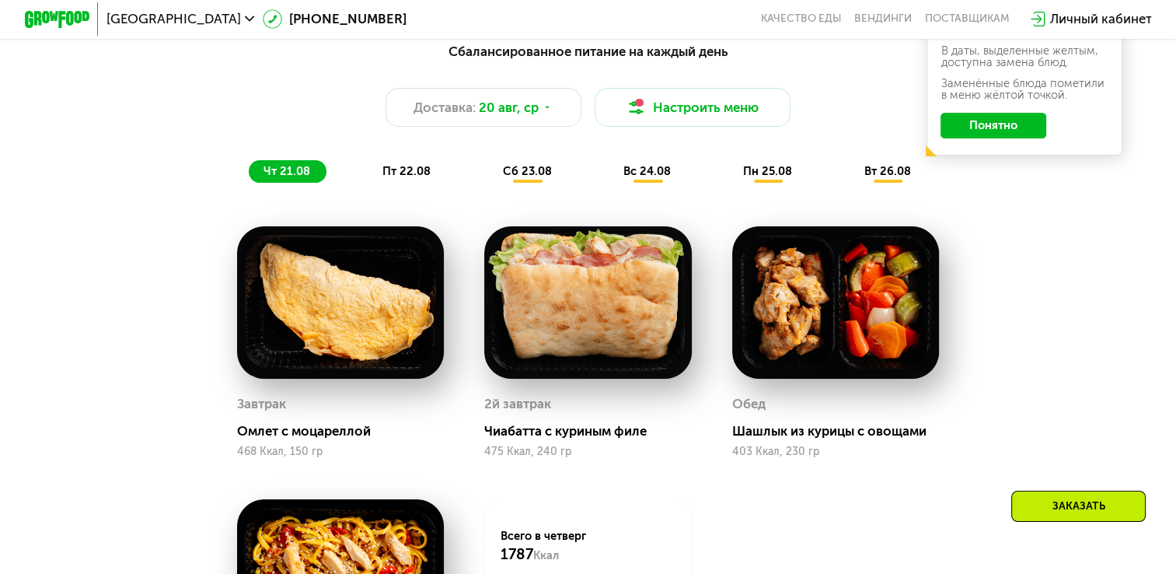
scroll to position [854, 0]
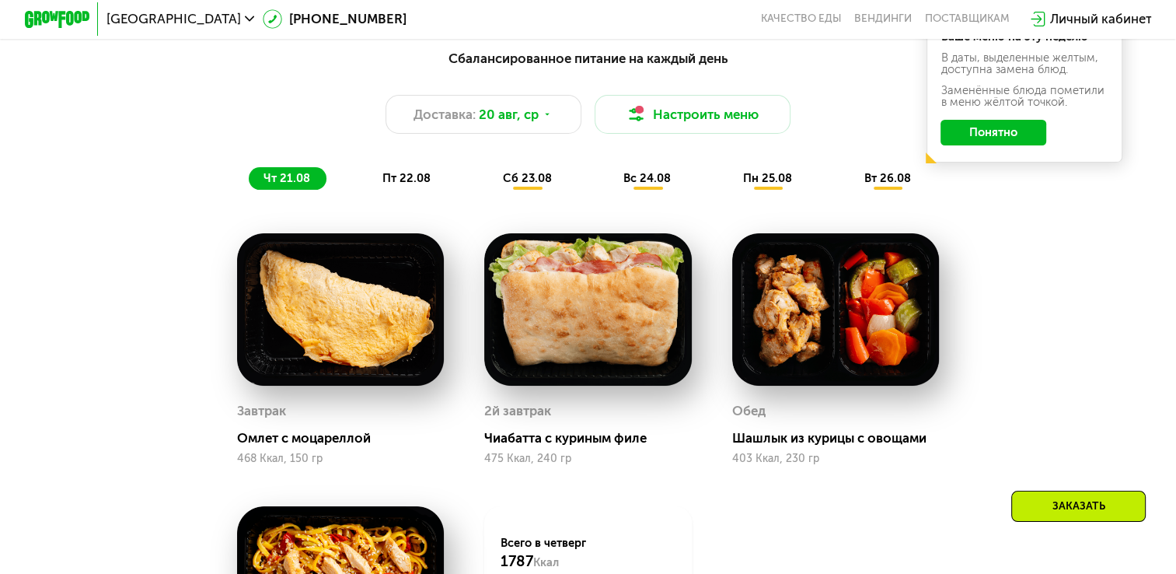
click at [540, 182] on span "сб 23.08" at bounding box center [527, 178] width 49 height 14
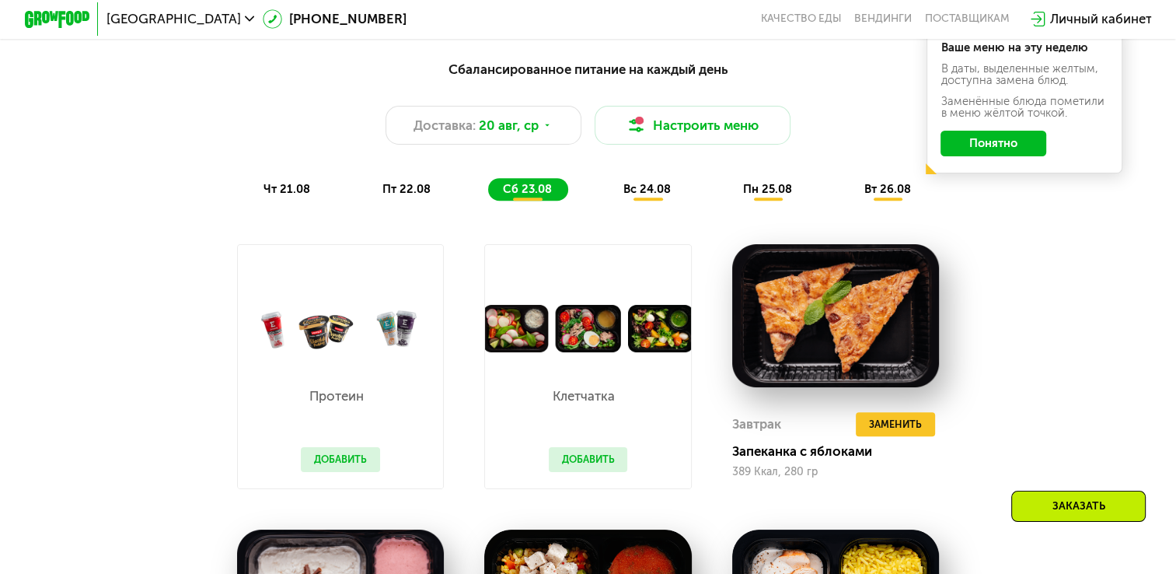
scroll to position [851, 0]
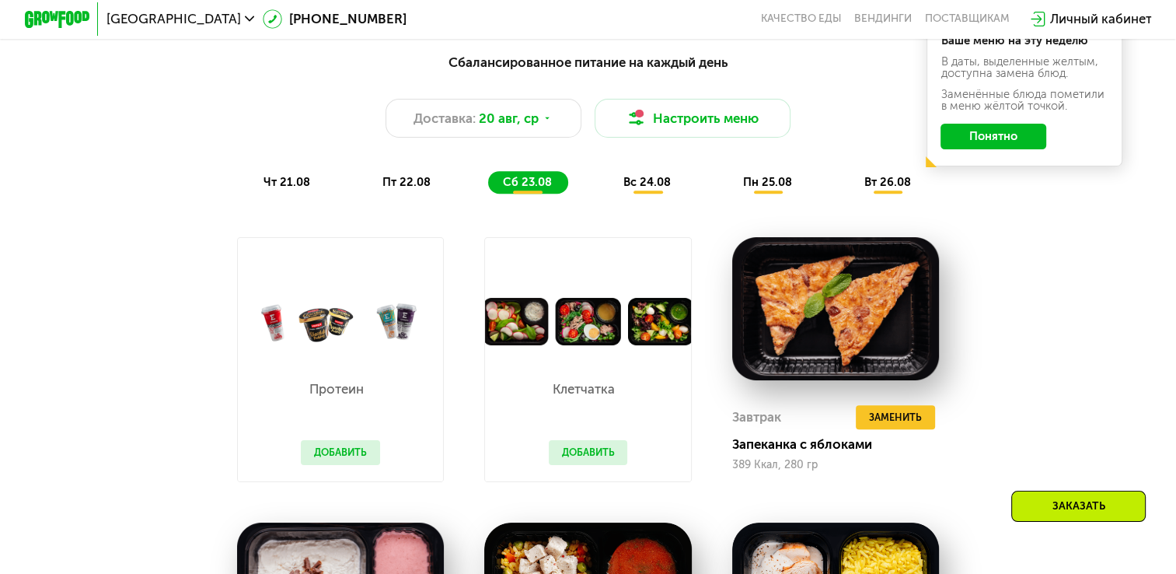
click at [729, 182] on div "вс 24.08" at bounding box center [769, 182] width 80 height 23
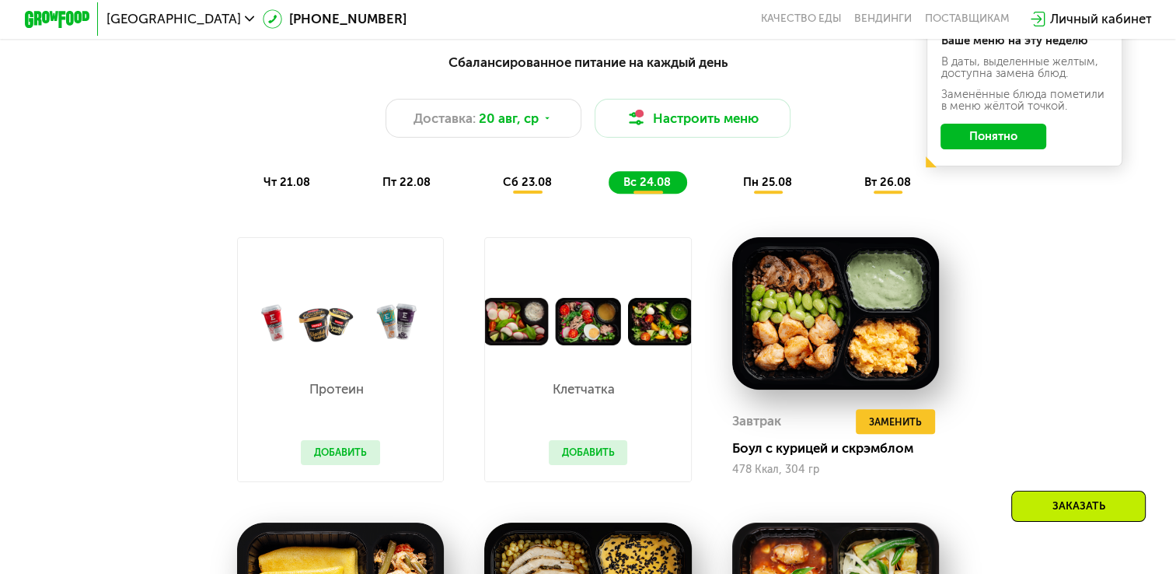
drag, startPoint x: 1172, startPoint y: 112, endPoint x: 1172, endPoint y: 128, distance: 15.5
click at [1172, 128] on div "Сбалансированное питание на каждый день Доставка: [DATE] Настроить меню чт 21.0…" at bounding box center [588, 546] width 1176 height 1033
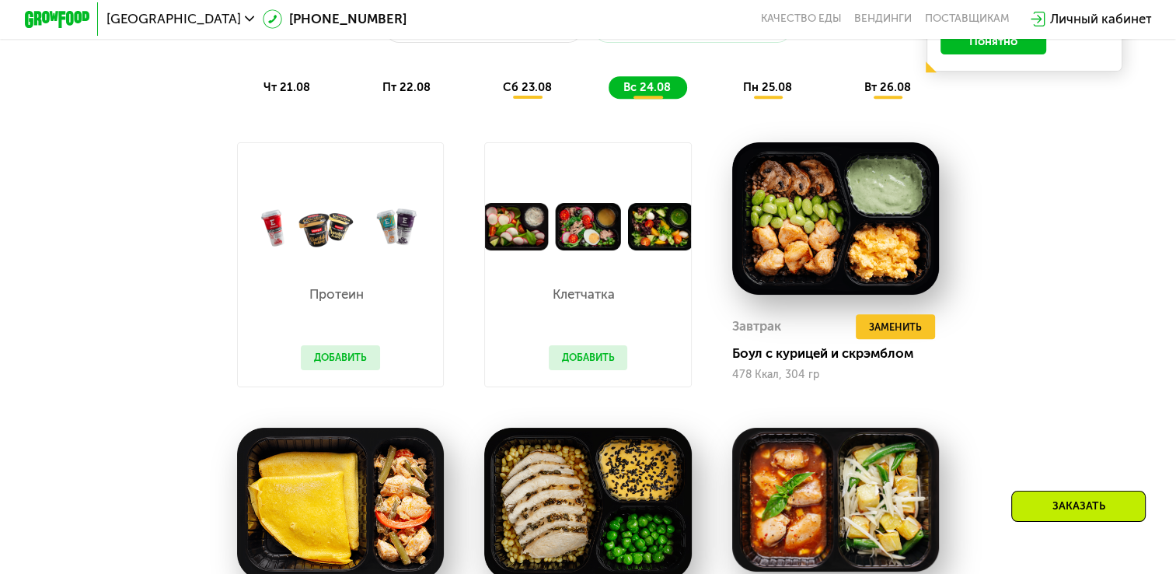
scroll to position [960, 0]
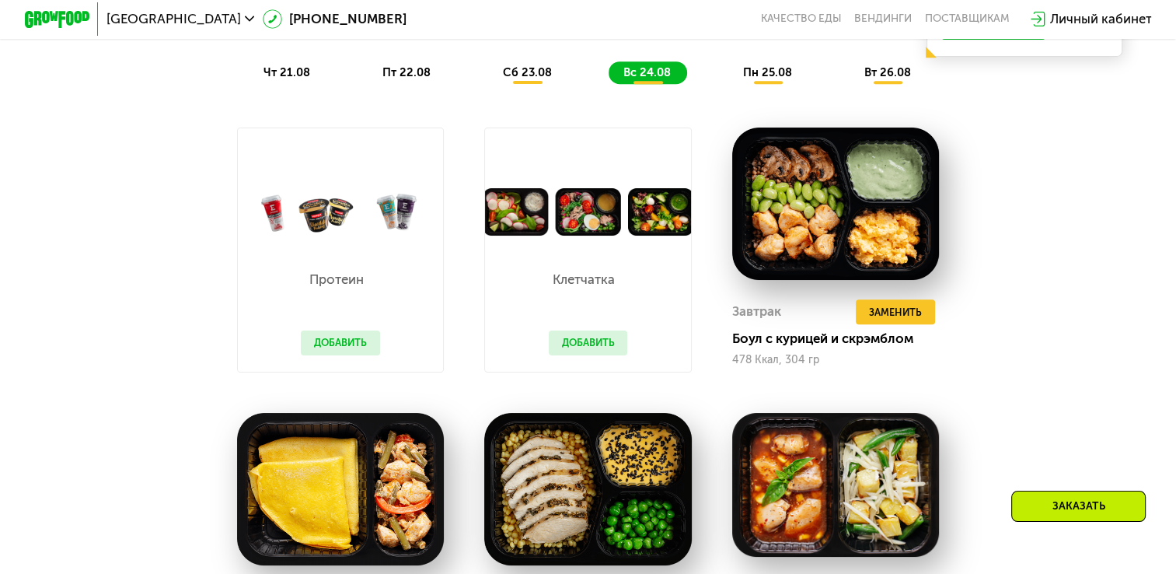
drag, startPoint x: 1176, startPoint y: 146, endPoint x: 1173, endPoint y: 159, distance: 12.7
click at [1173, 159] on div "Сбалансированное питание на каждый день Доставка: [DATE] Настроить меню чт 21.0…" at bounding box center [588, 436] width 1176 height 1033
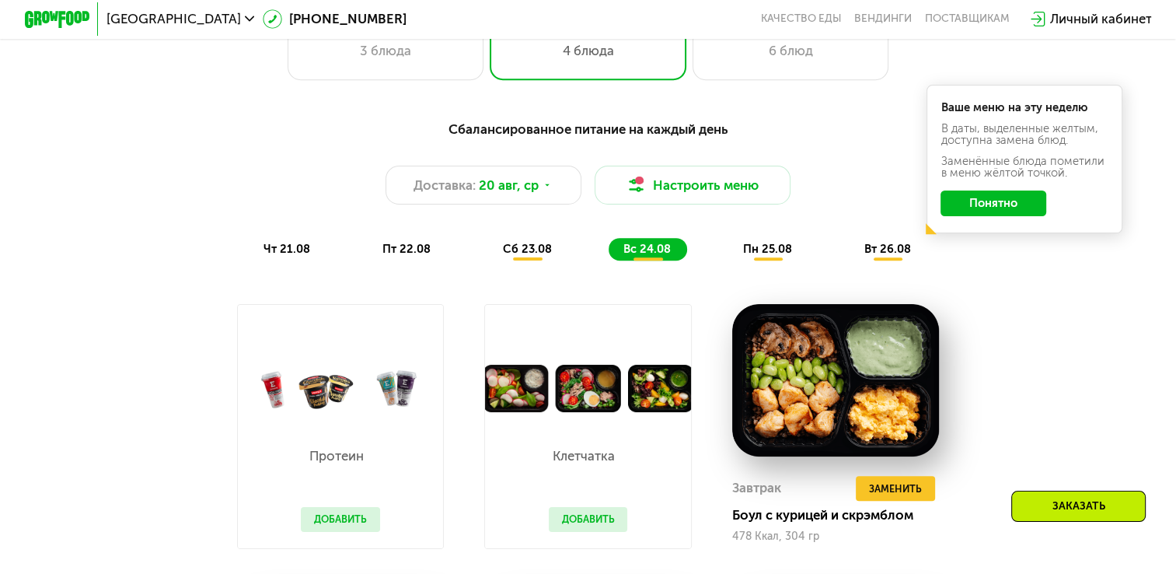
scroll to position [728, 0]
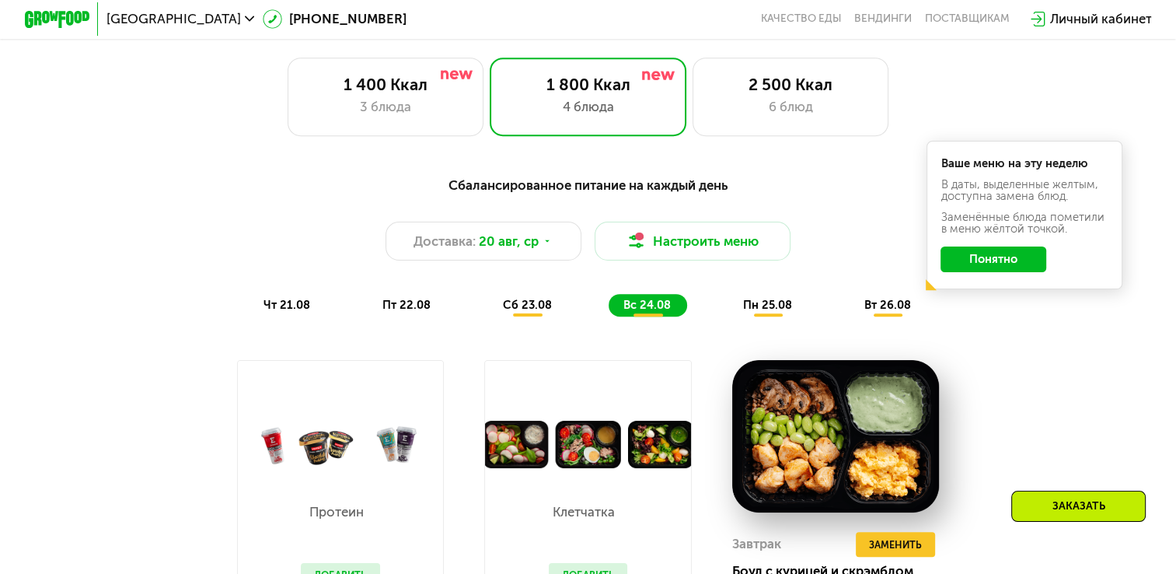
click at [774, 312] on span "пн 25.08" at bounding box center [767, 305] width 49 height 14
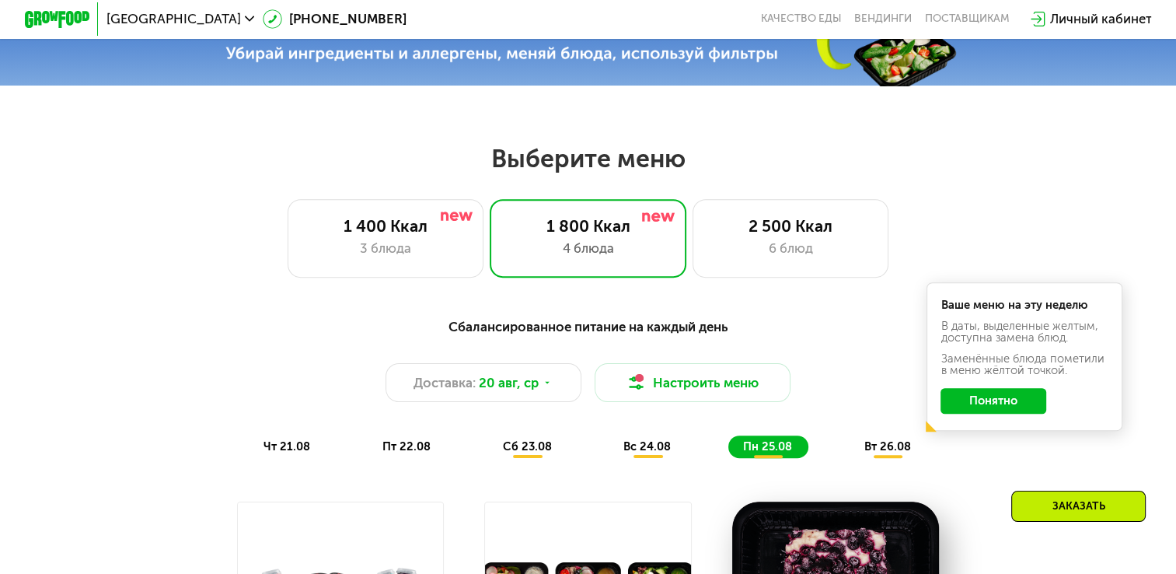
scroll to position [607, 0]
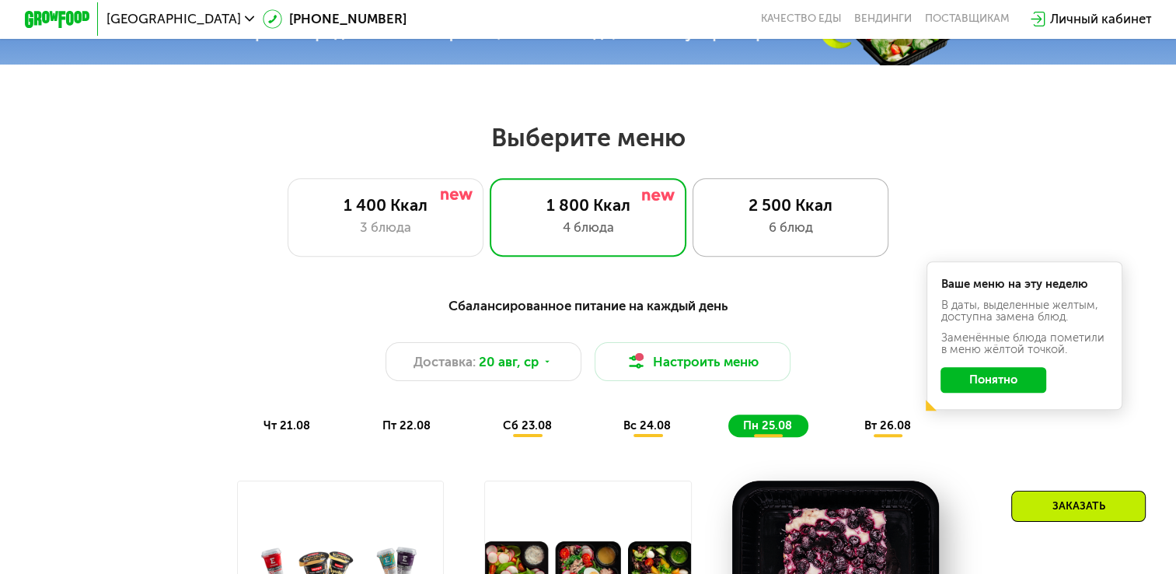
click at [795, 215] on div "2 500 Ккал" at bounding box center [791, 204] width 162 height 19
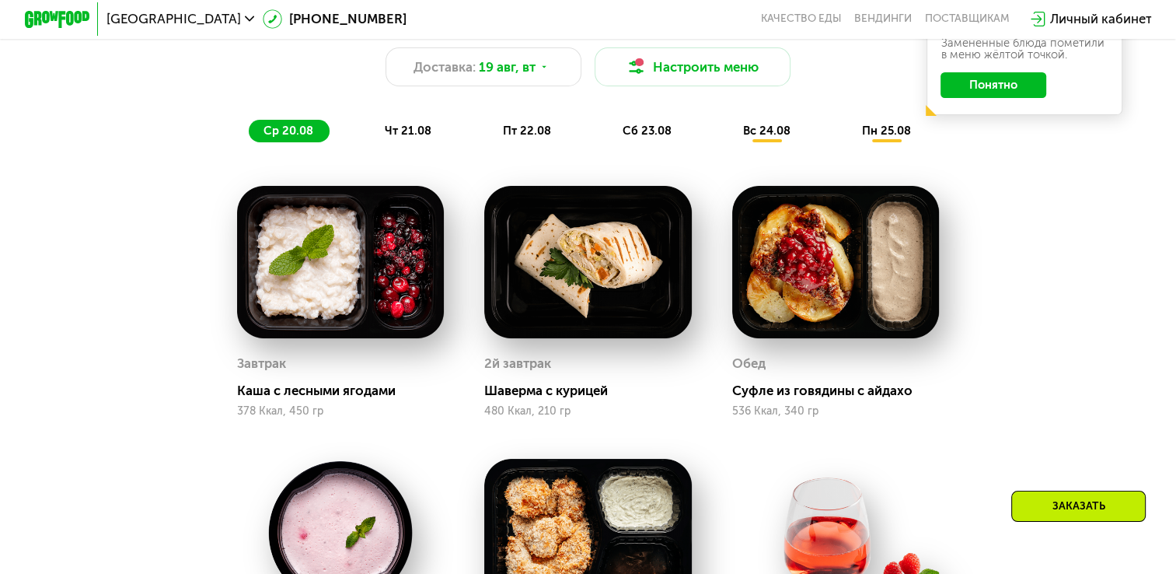
scroll to position [931, 0]
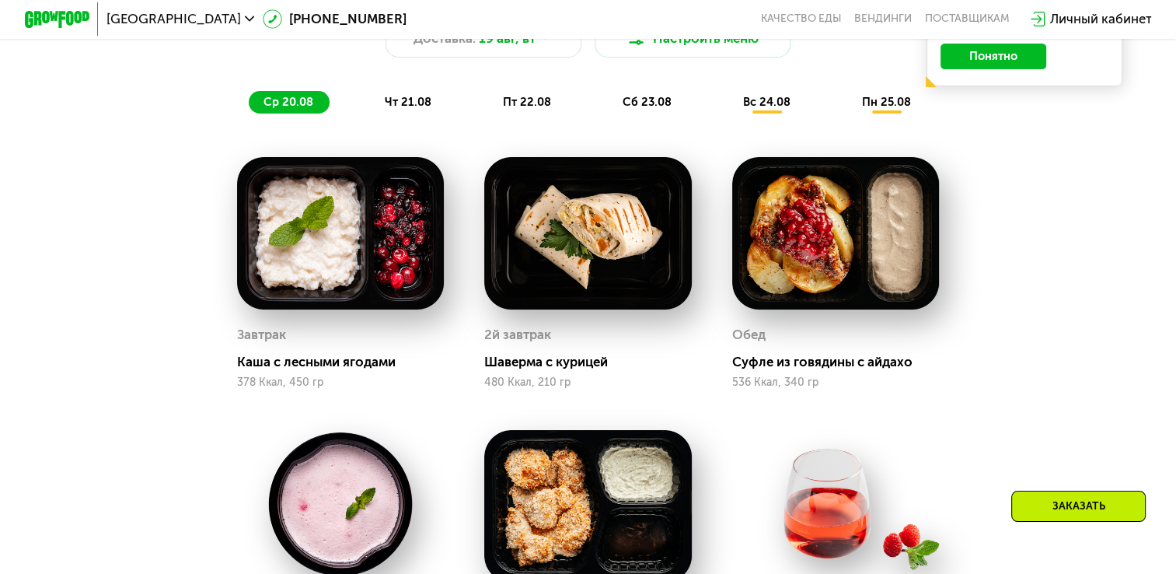
click at [771, 109] on span "вс 24.08" at bounding box center [766, 102] width 47 height 14
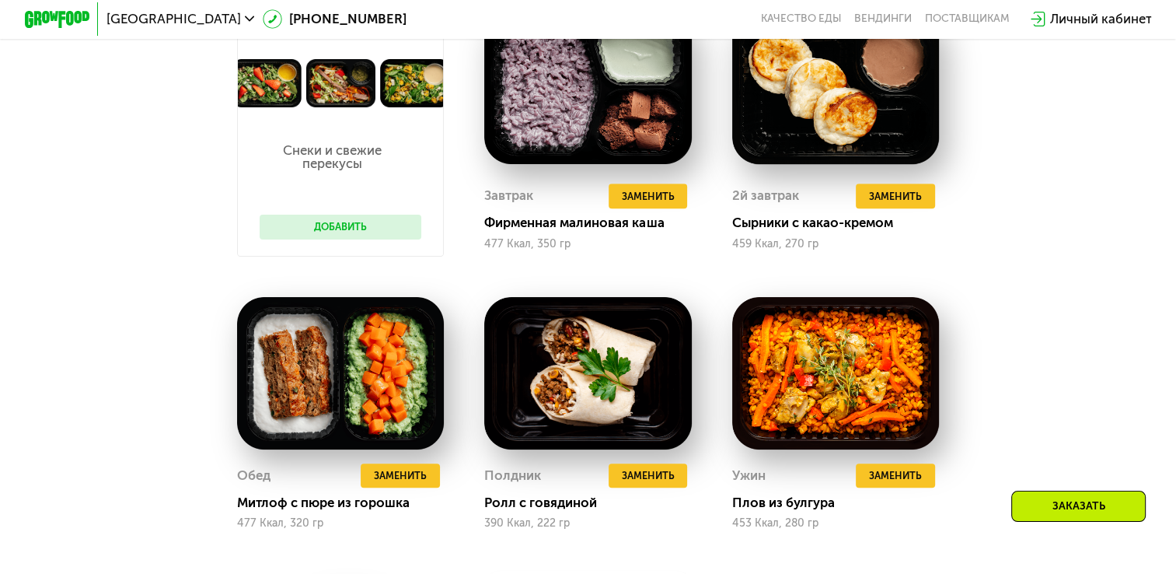
scroll to position [1090, 0]
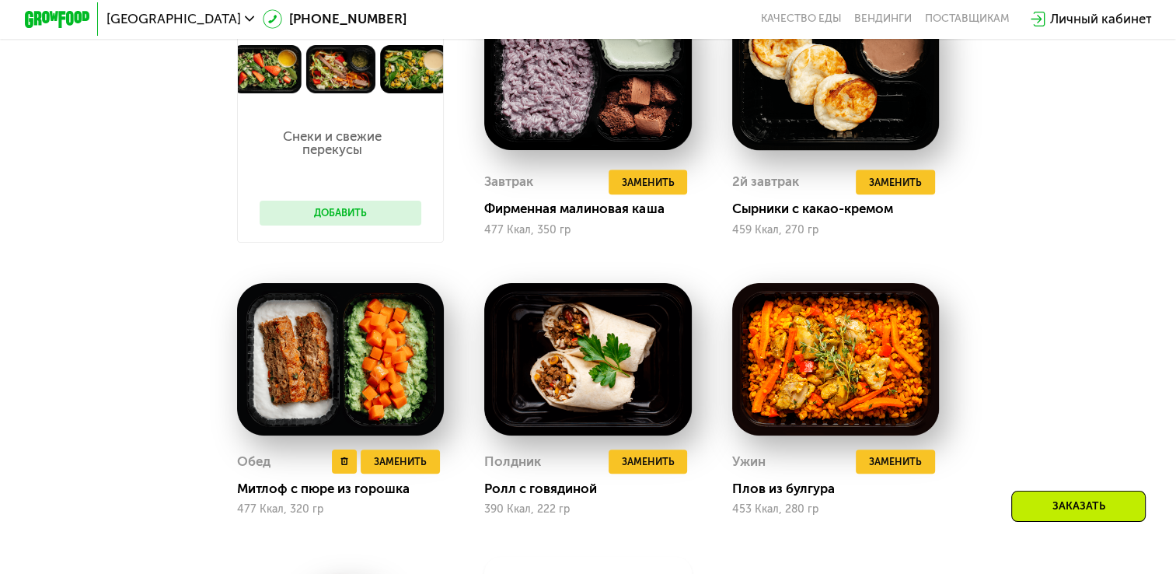
click at [355, 393] on img at bounding box center [340, 359] width 207 height 152
click at [299, 497] on div "Митлоф с пюре из горошка" at bounding box center [347, 488] width 220 height 16
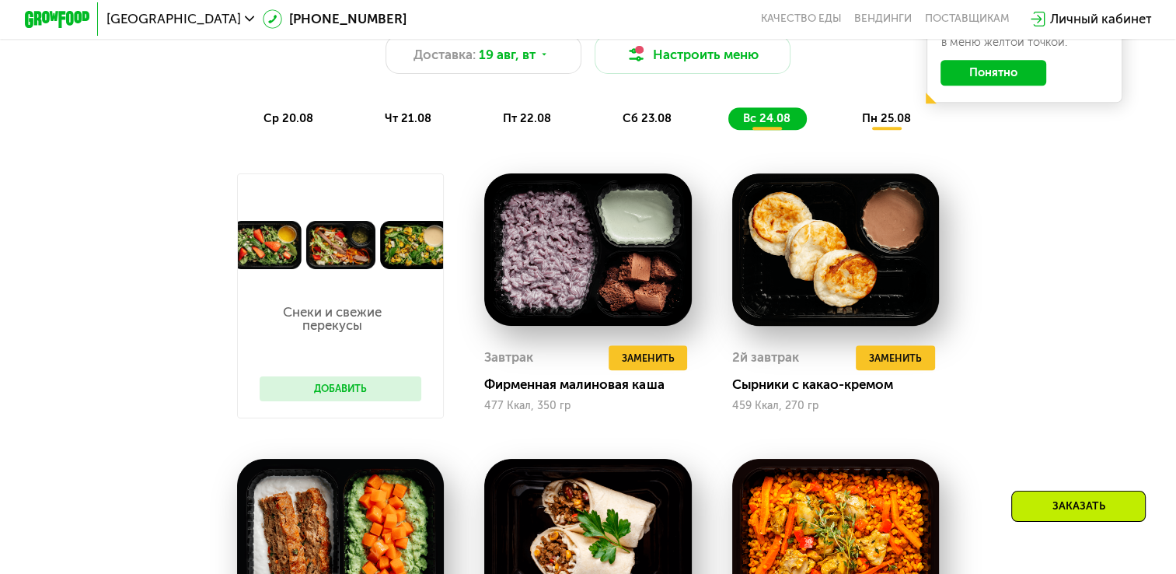
scroll to position [900, 0]
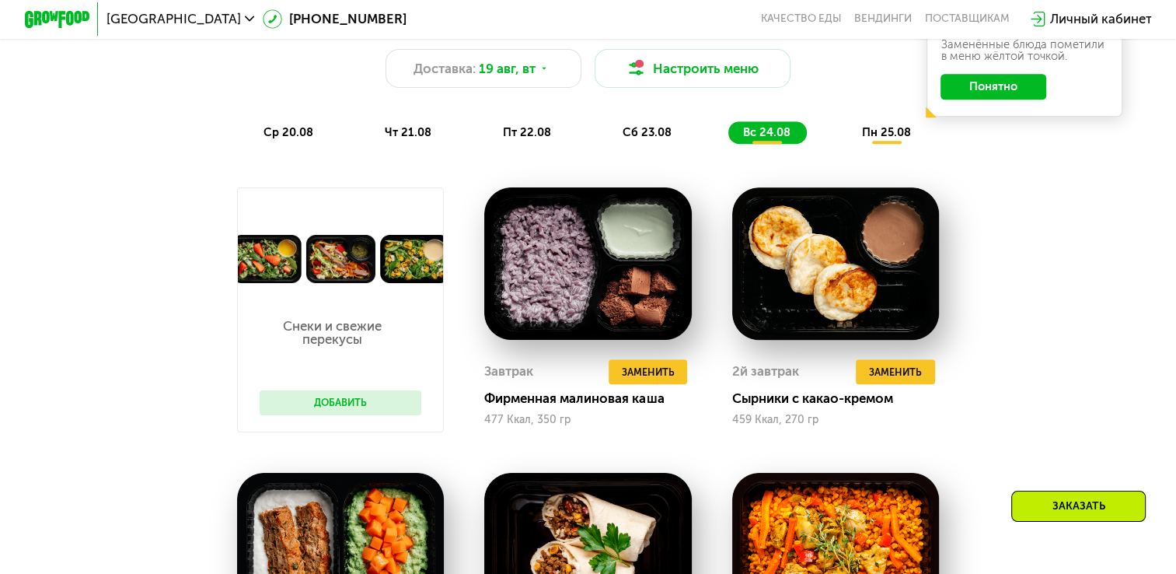
click at [883, 124] on div "Сбалансированное питание для спортсменов Доставка: [DATE] Настроить меню ср 20.…" at bounding box center [587, 73] width 967 height 142
click at [892, 135] on span "пн 25.08" at bounding box center [886, 132] width 49 height 14
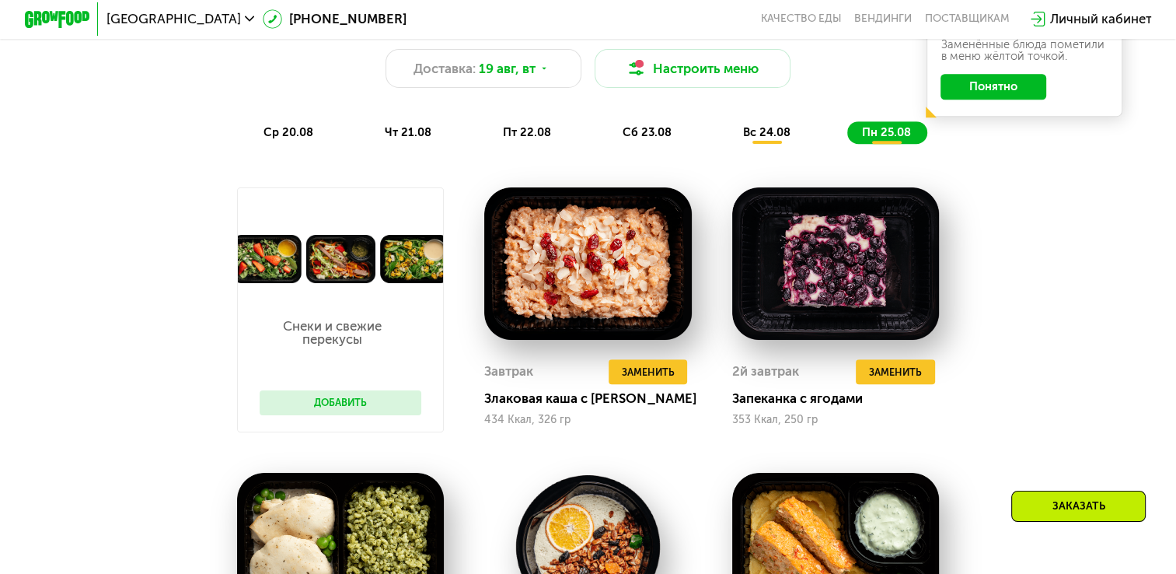
drag, startPoint x: 1169, startPoint y: 130, endPoint x: 1177, endPoint y: 155, distance: 26.1
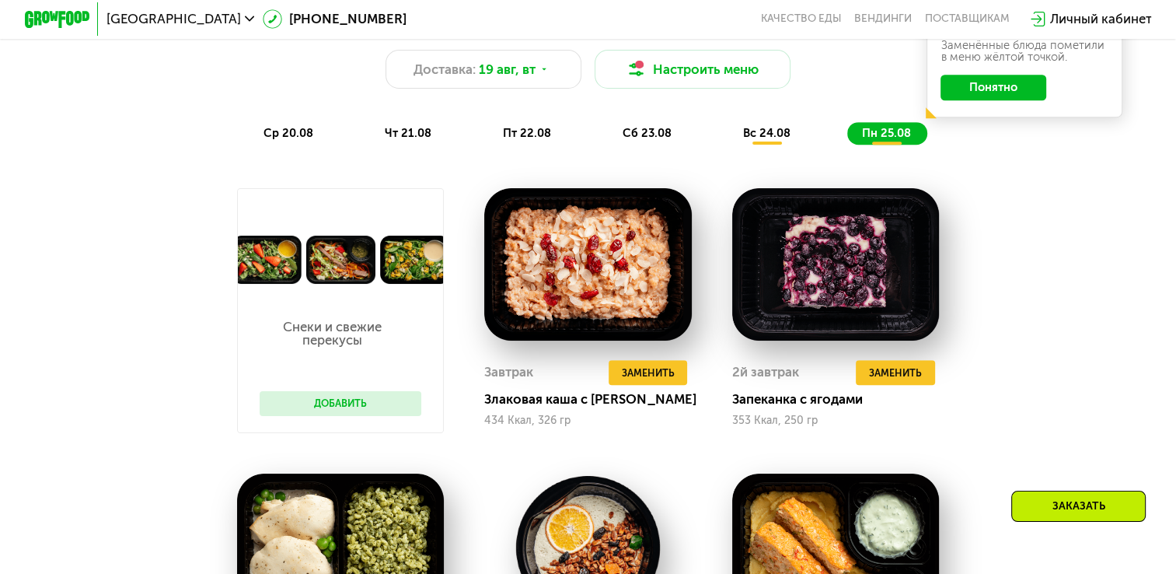
scroll to position [907, 0]
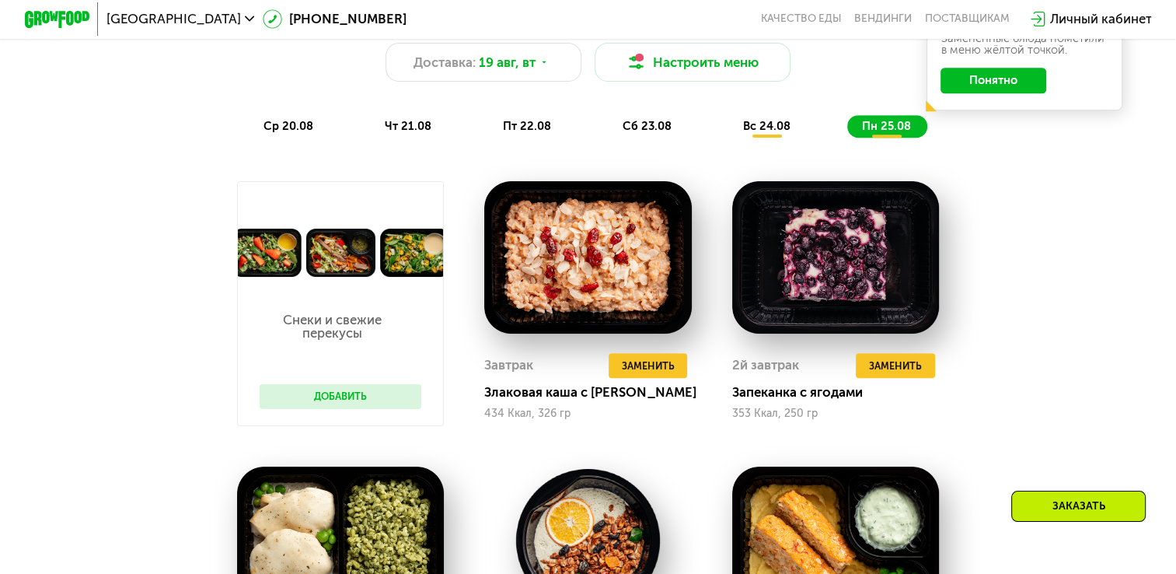
click at [281, 133] on span "ср 20.08" at bounding box center [289, 126] width 50 height 14
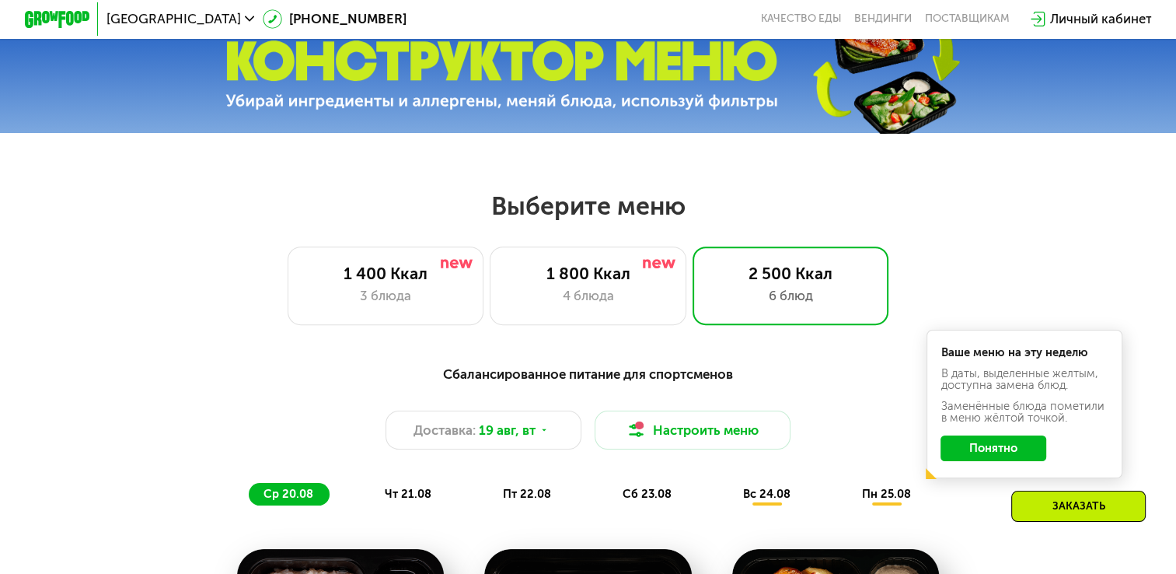
scroll to position [554, 0]
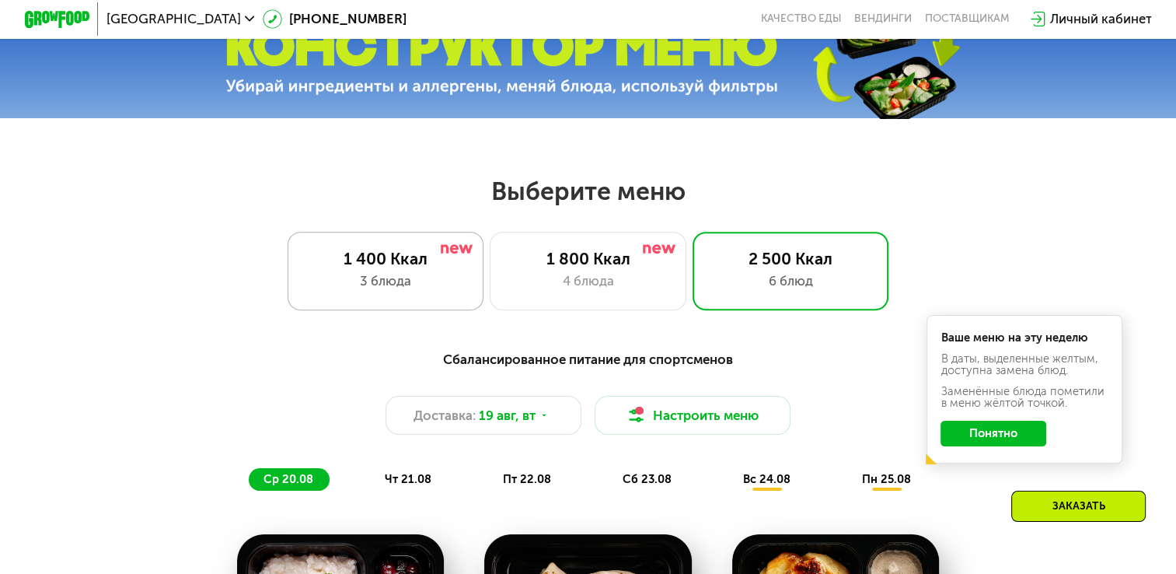
click at [490, 238] on div "1 400 Ккал 3 блюда" at bounding box center [588, 271] width 196 height 79
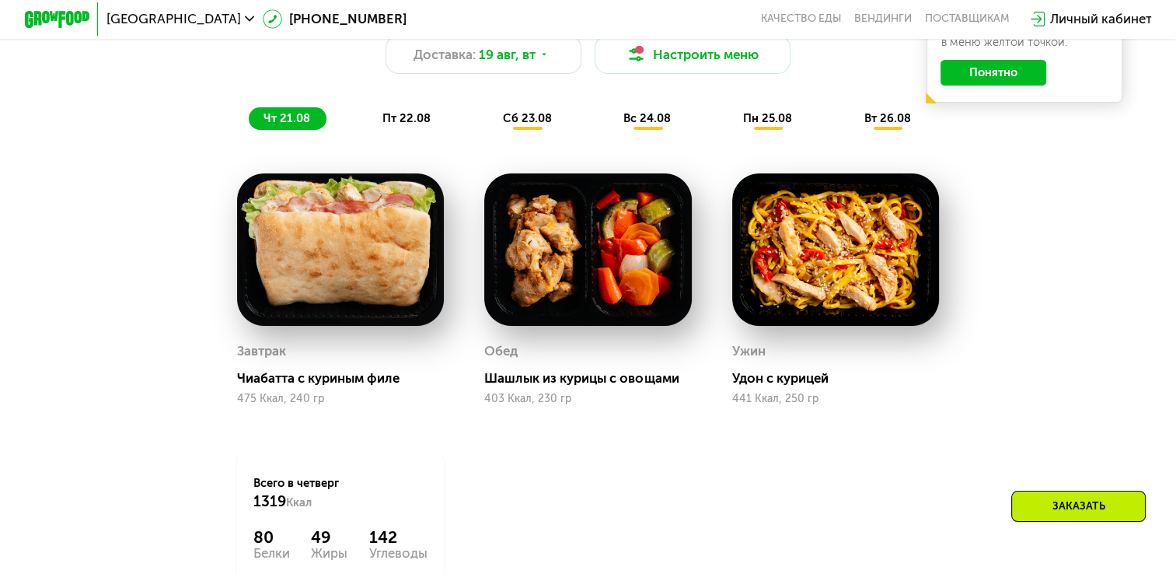
scroll to position [881, 0]
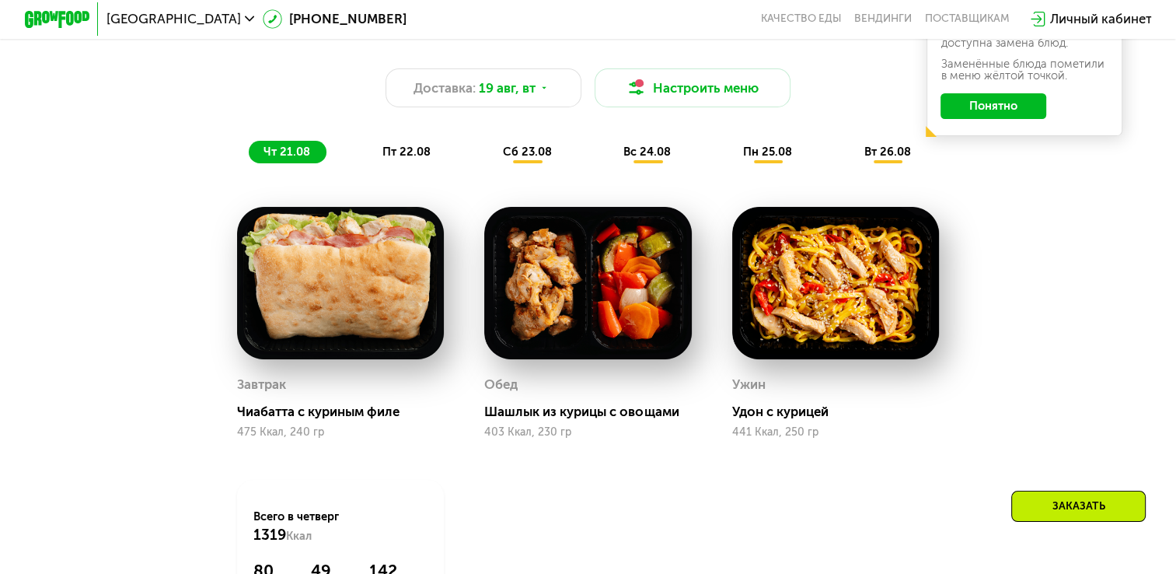
click at [488, 148] on div "пт 22.08" at bounding box center [528, 152] width 80 height 23
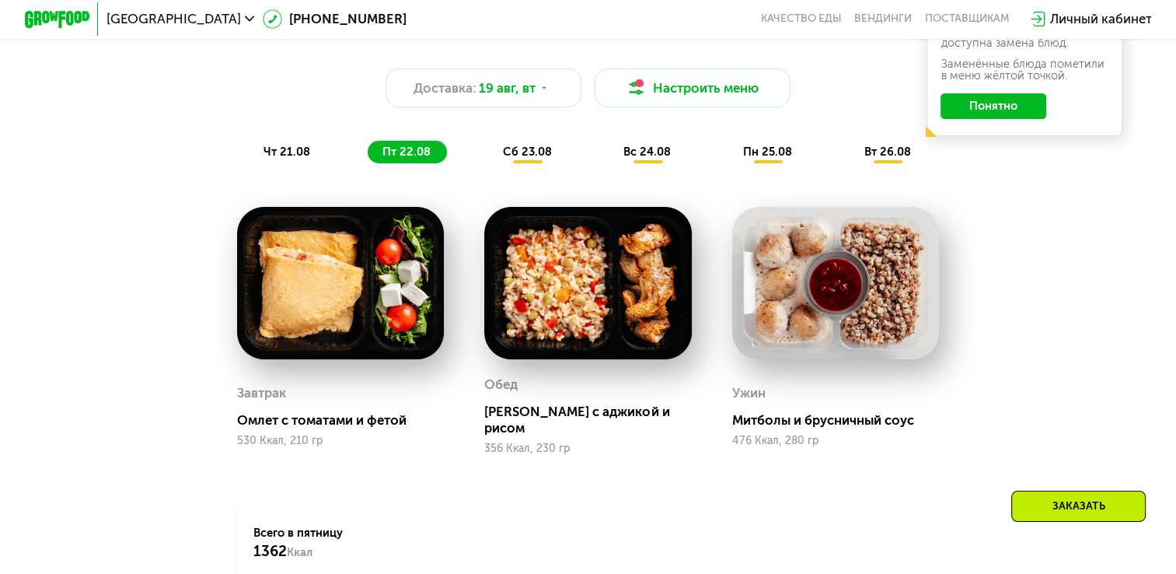
click at [505, 158] on span "сб 23.08" at bounding box center [527, 152] width 49 height 14
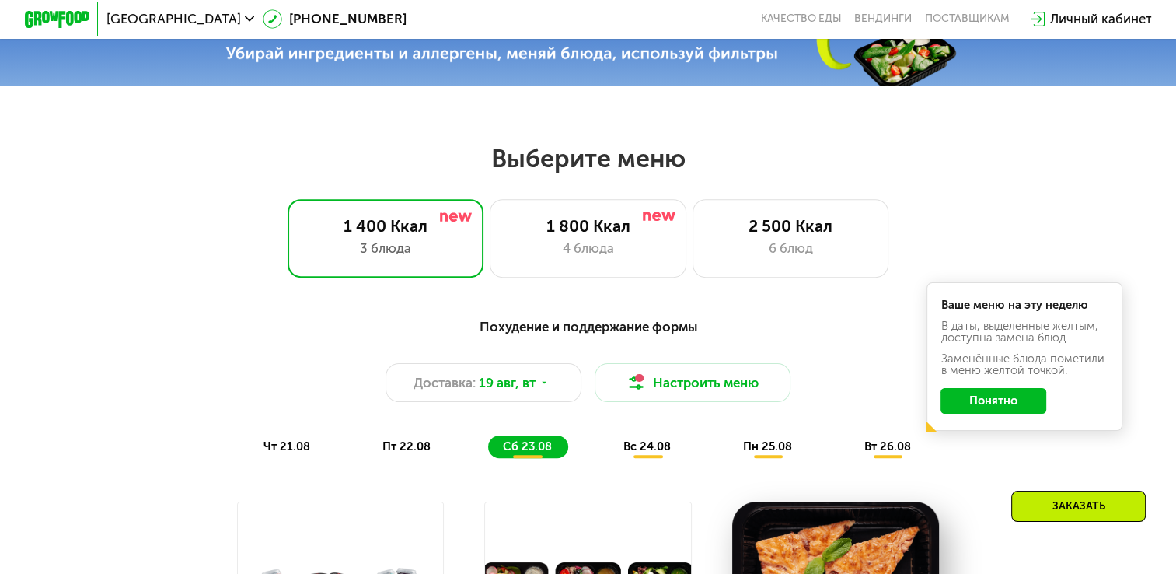
scroll to position [620, 0]
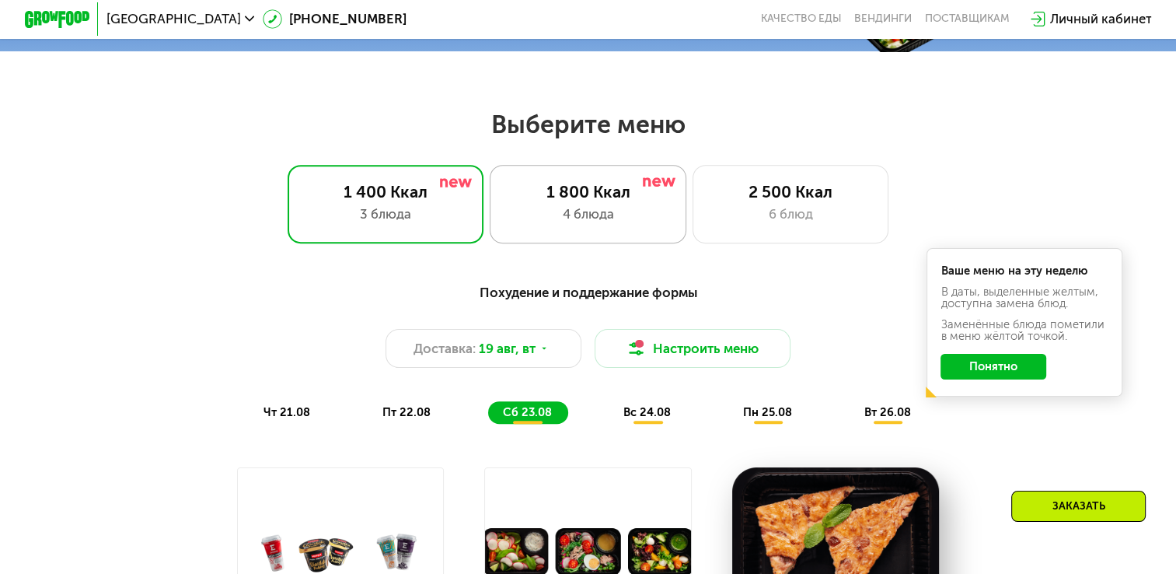
click at [640, 224] on div "4 блюда" at bounding box center [588, 213] width 162 height 19
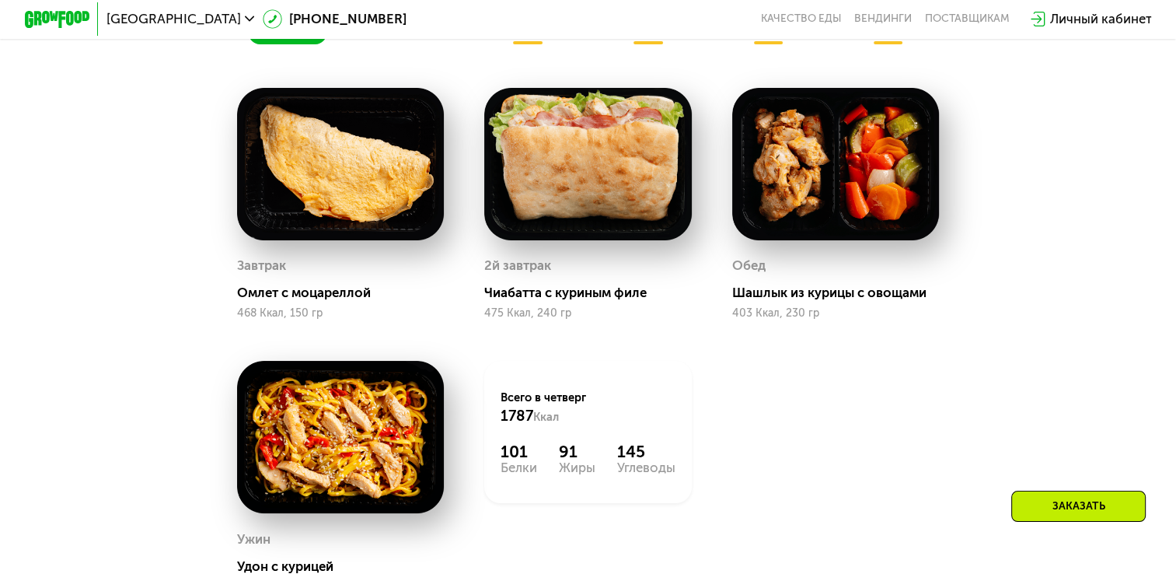
scroll to position [1014, 0]
